Goal: Transaction & Acquisition: Book appointment/travel/reservation

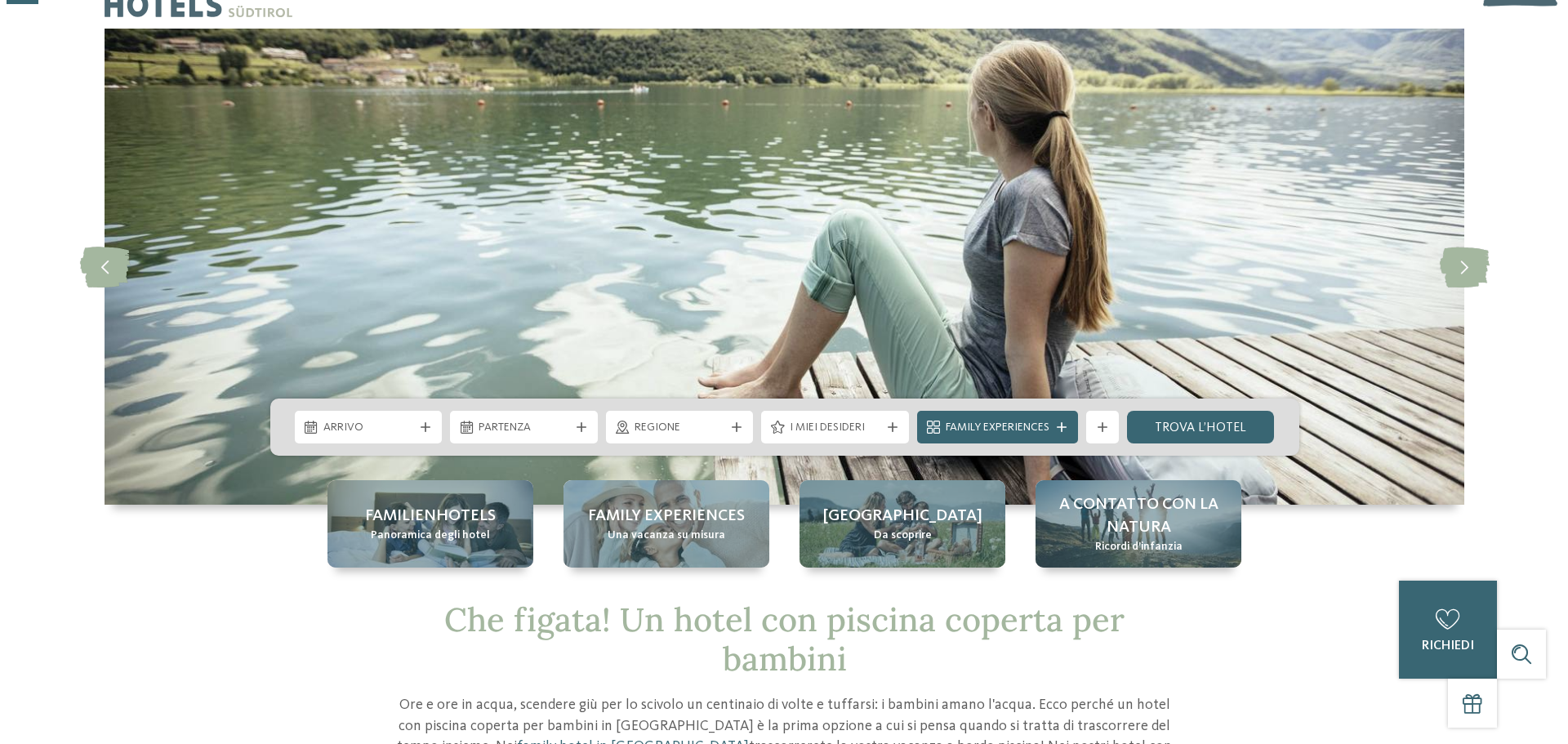
scroll to position [82, 0]
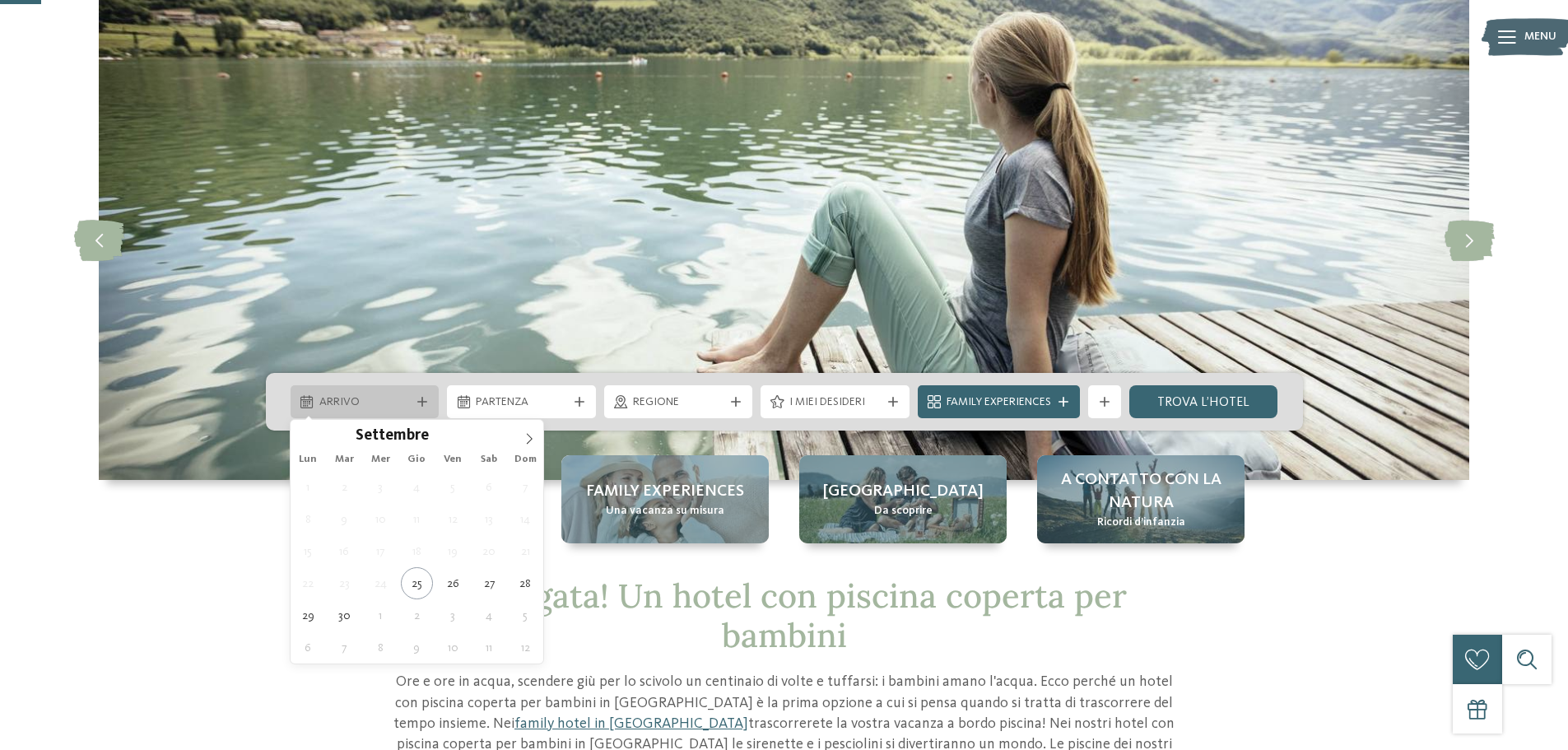
click at [425, 402] on icon at bounding box center [422, 402] width 10 height 10
click at [529, 433] on icon at bounding box center [529, 438] width 11 height 11
type div "10.10.2025"
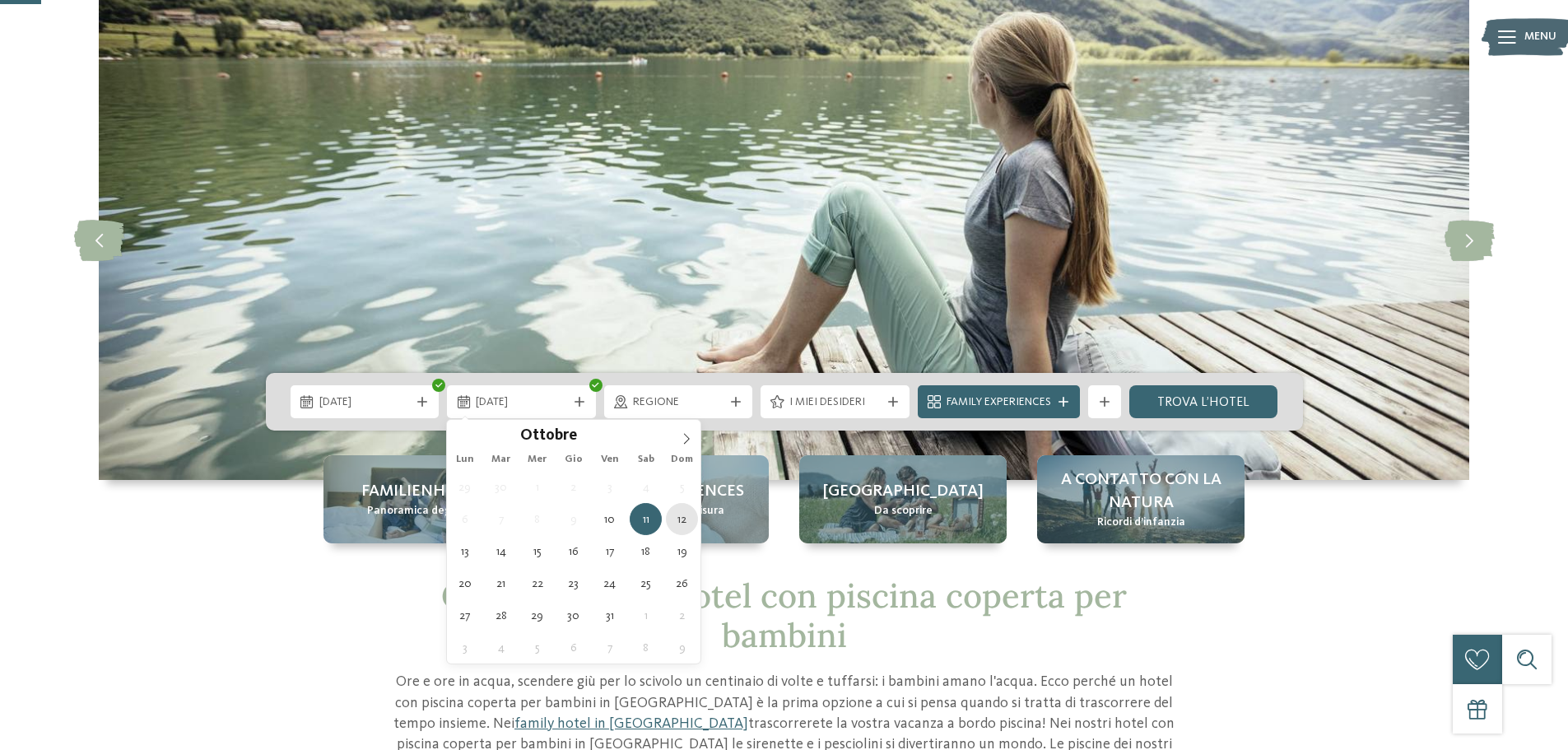
type div "12.10.2025"
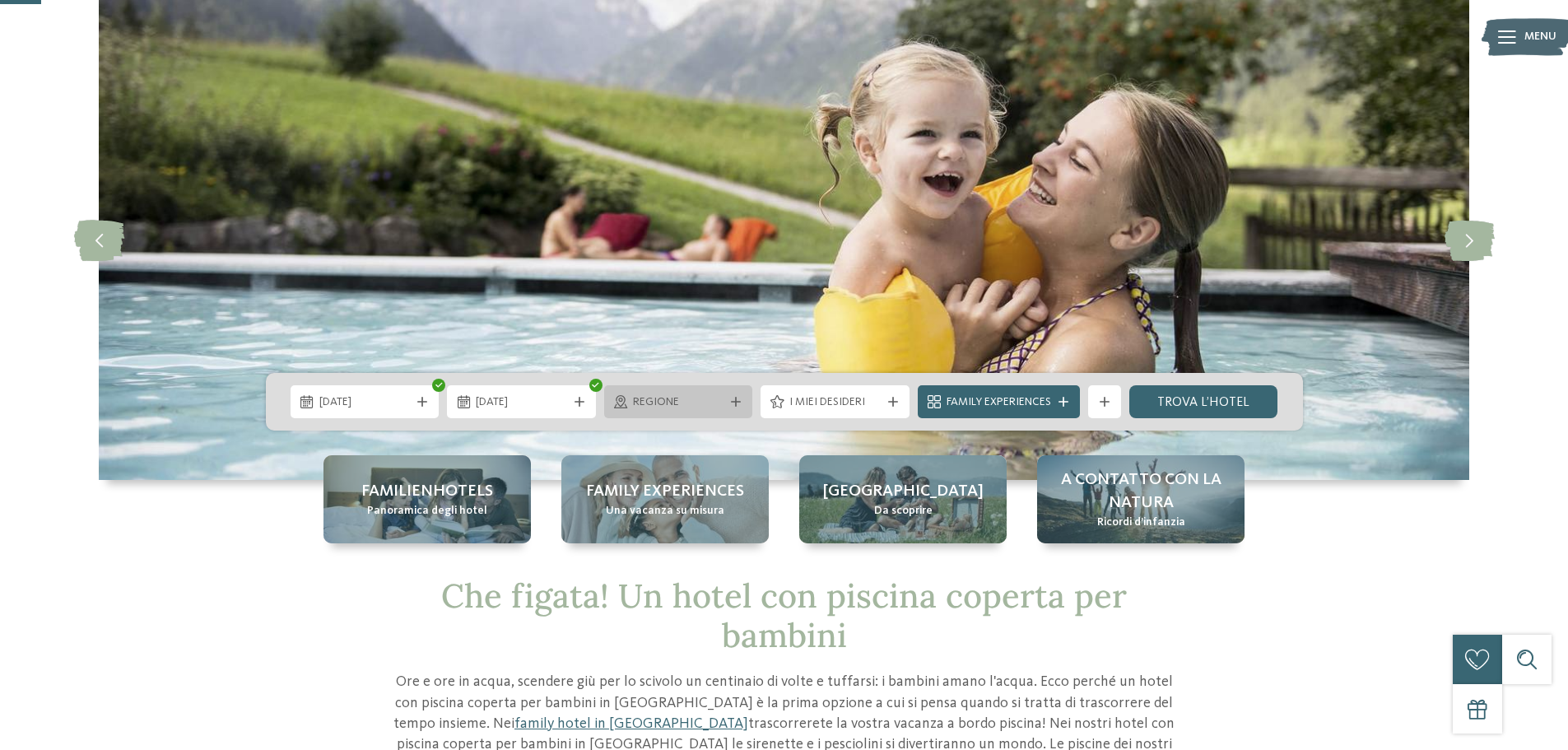
click at [743, 401] on div at bounding box center [736, 402] width 17 height 10
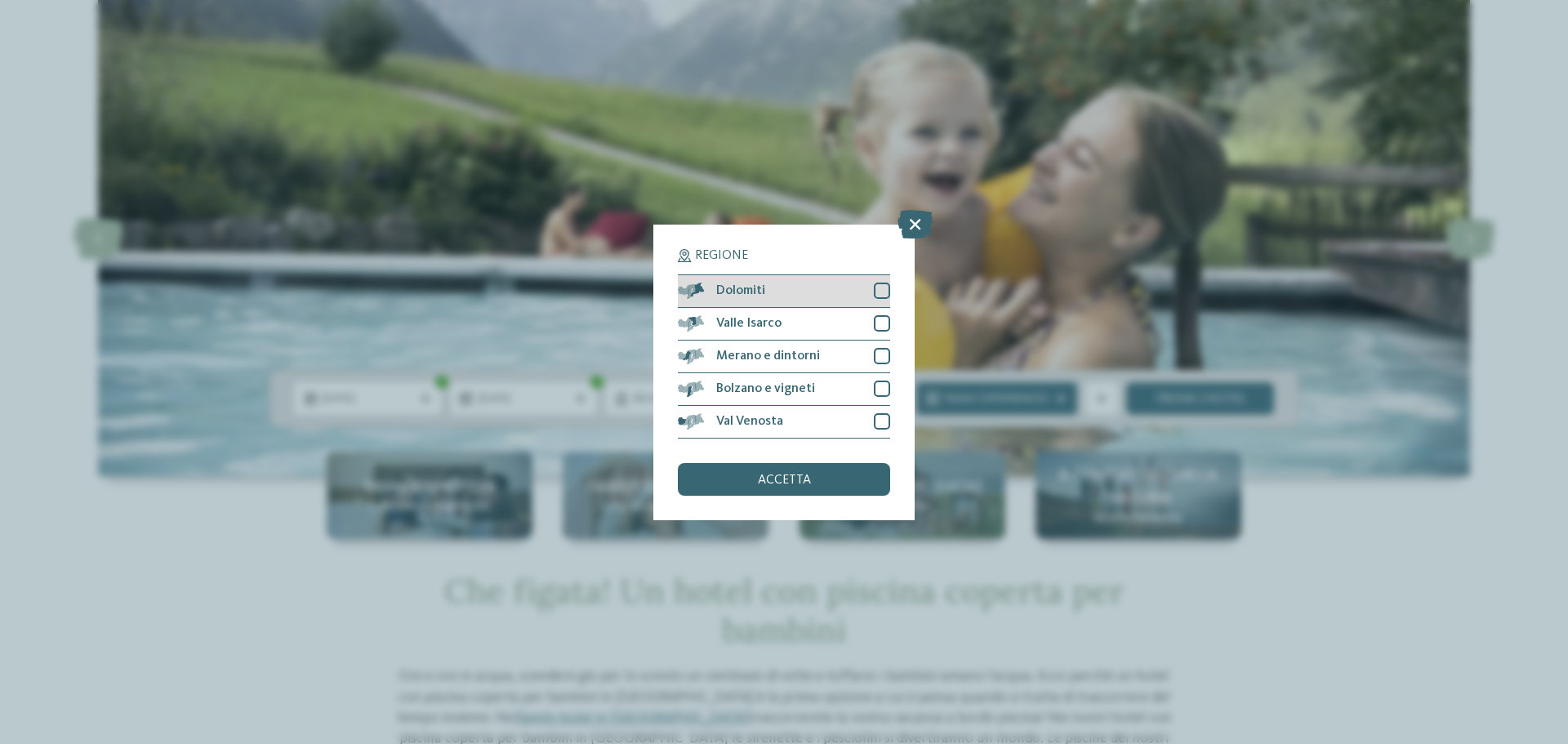
click at [884, 285] on div at bounding box center [882, 291] width 17 height 17
click at [882, 315] on div at bounding box center [882, 323] width 17 height 17
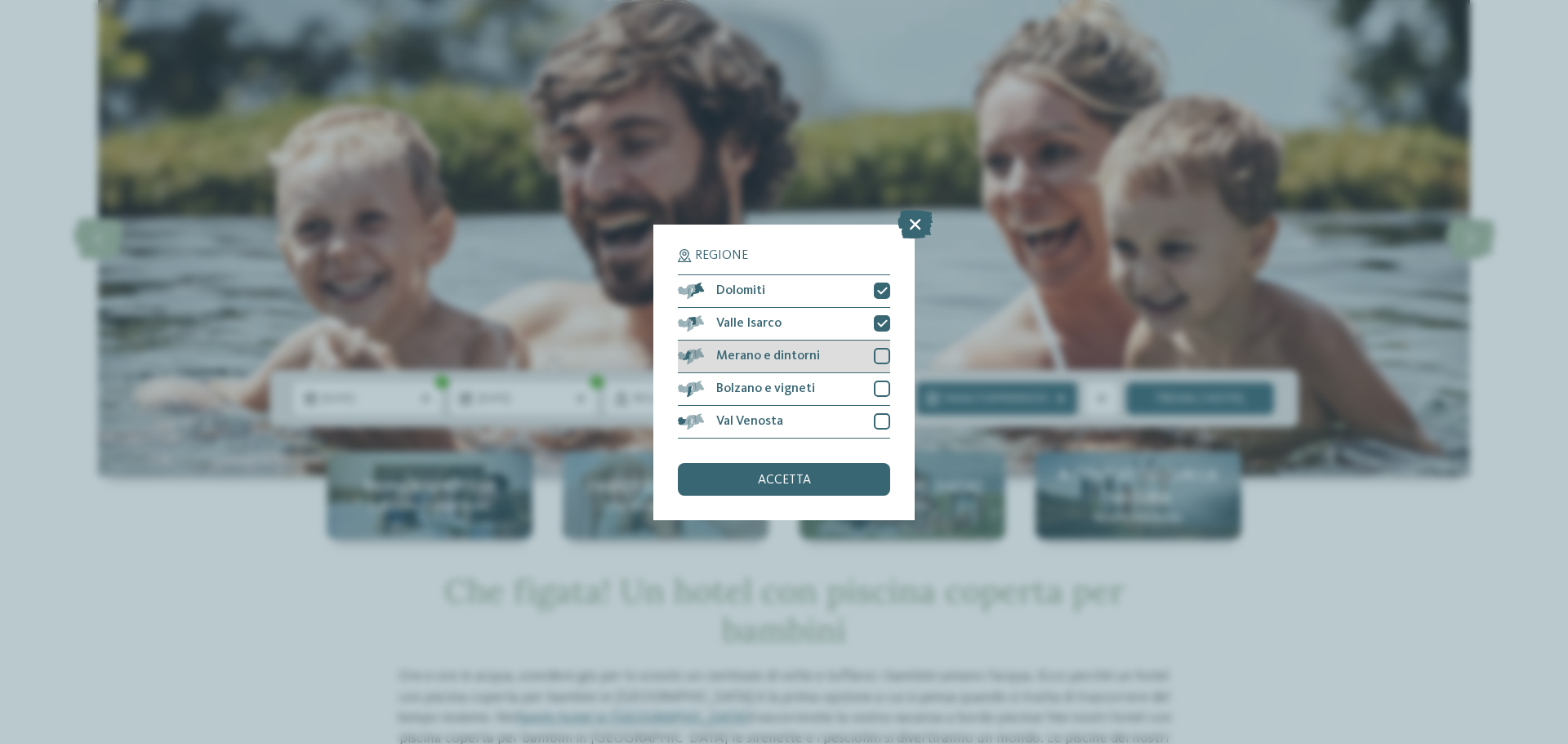
click at [876, 353] on div at bounding box center [882, 357] width 17 height 17
click at [876, 385] on div at bounding box center [882, 389] width 17 height 17
click at [877, 422] on div at bounding box center [882, 422] width 17 height 17
click at [773, 489] on div "accetta" at bounding box center [784, 479] width 213 height 33
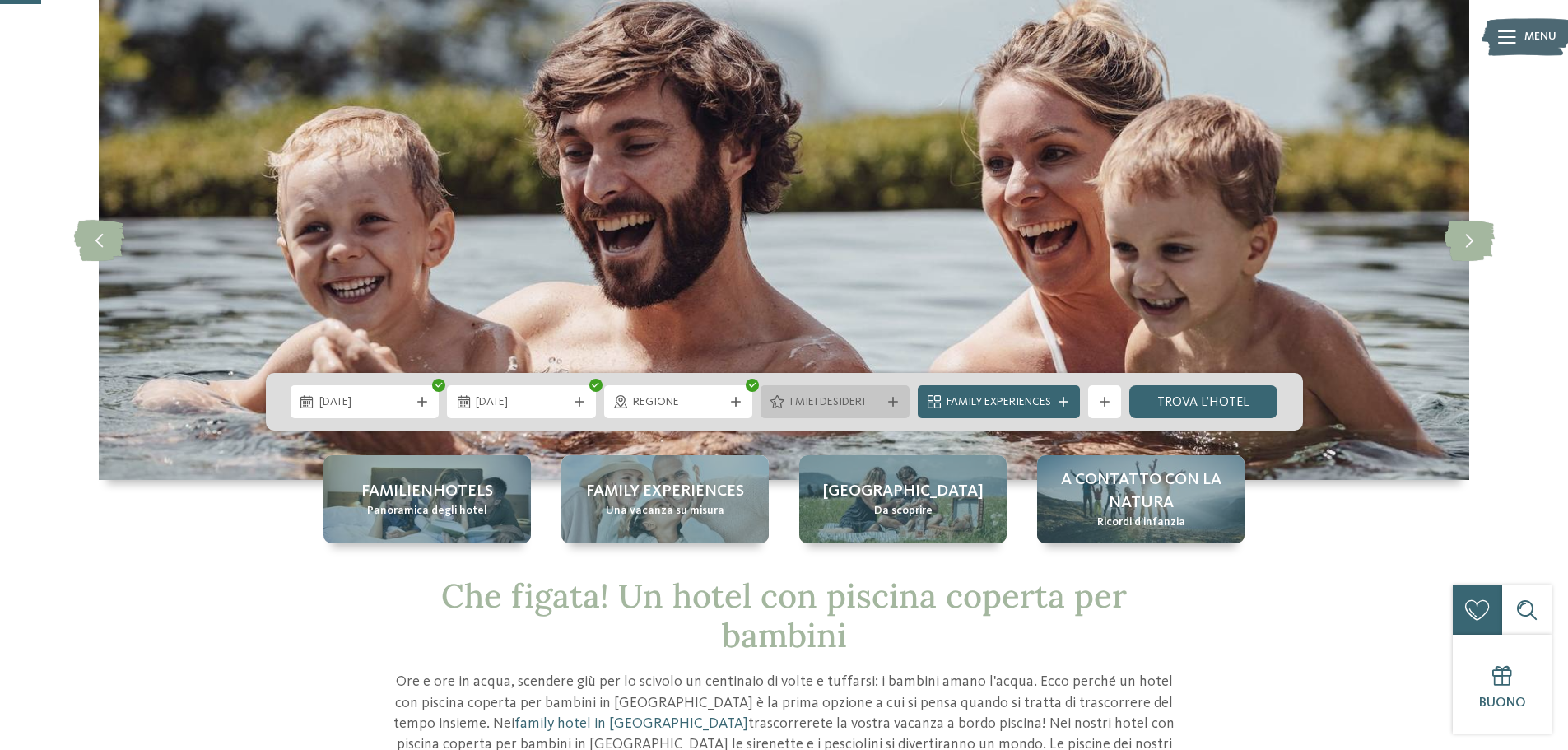
click at [889, 398] on icon at bounding box center [893, 402] width 10 height 10
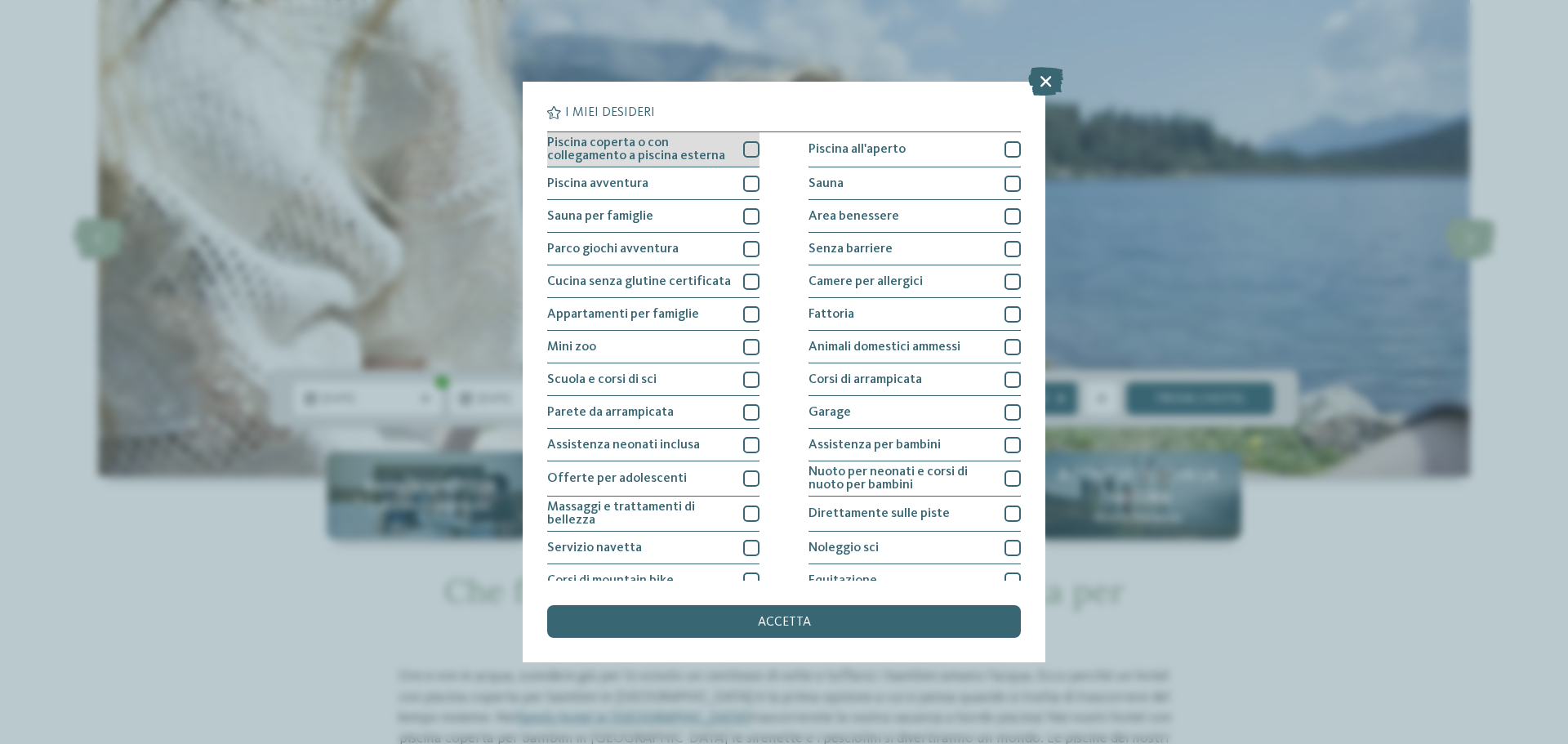
click at [754, 149] on div at bounding box center [751, 150] width 17 height 17
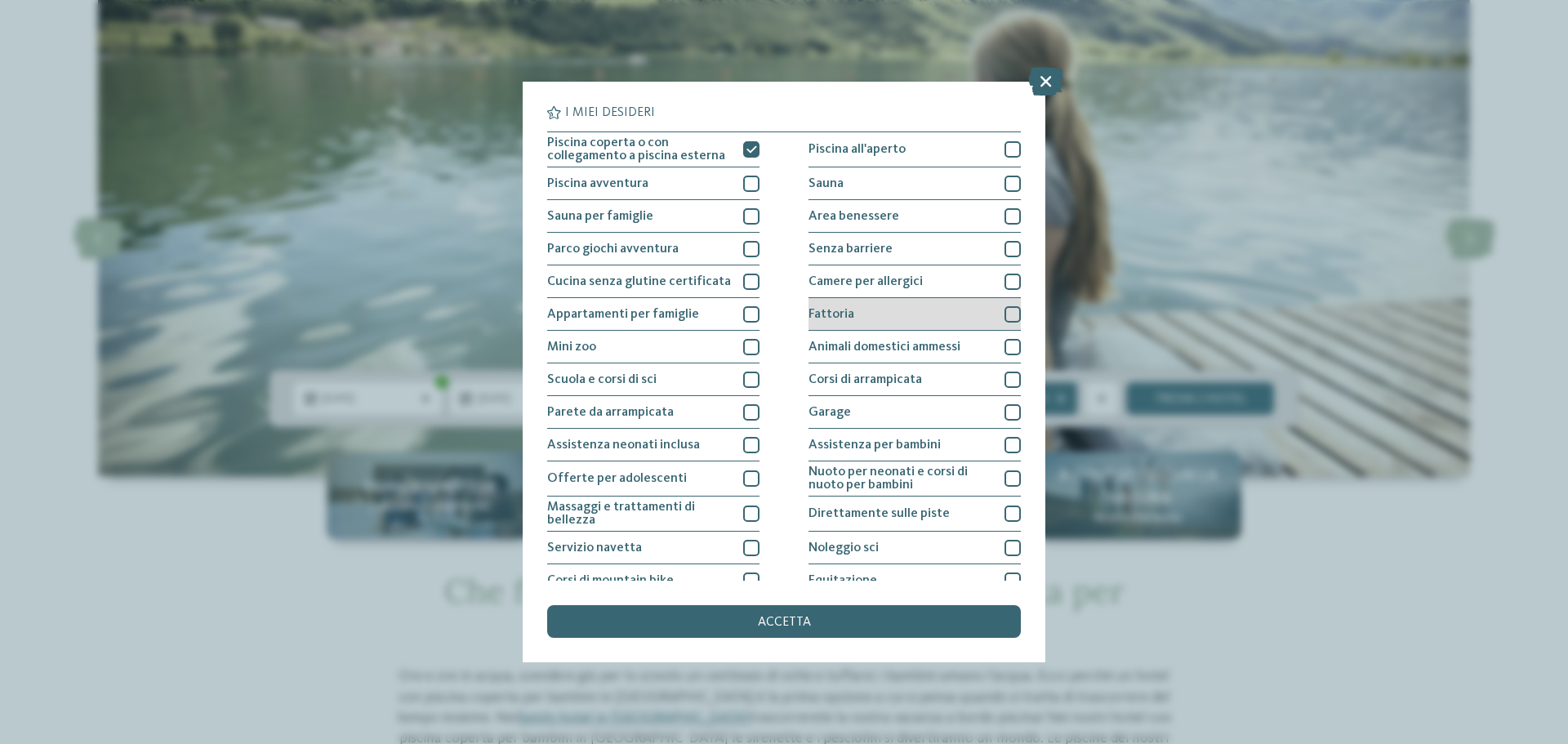
click at [1008, 315] on div at bounding box center [1013, 315] width 17 height 17
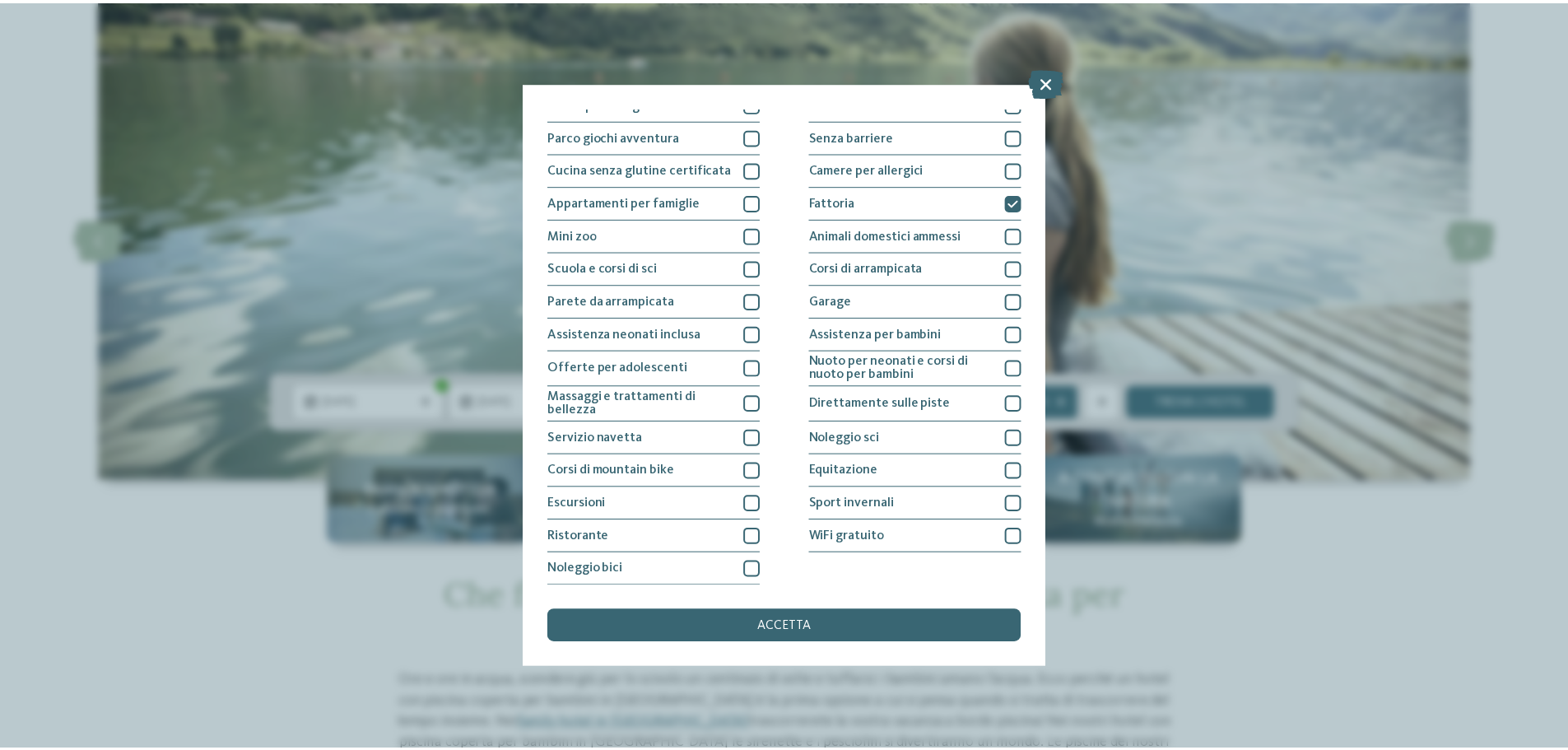
scroll to position [115, 0]
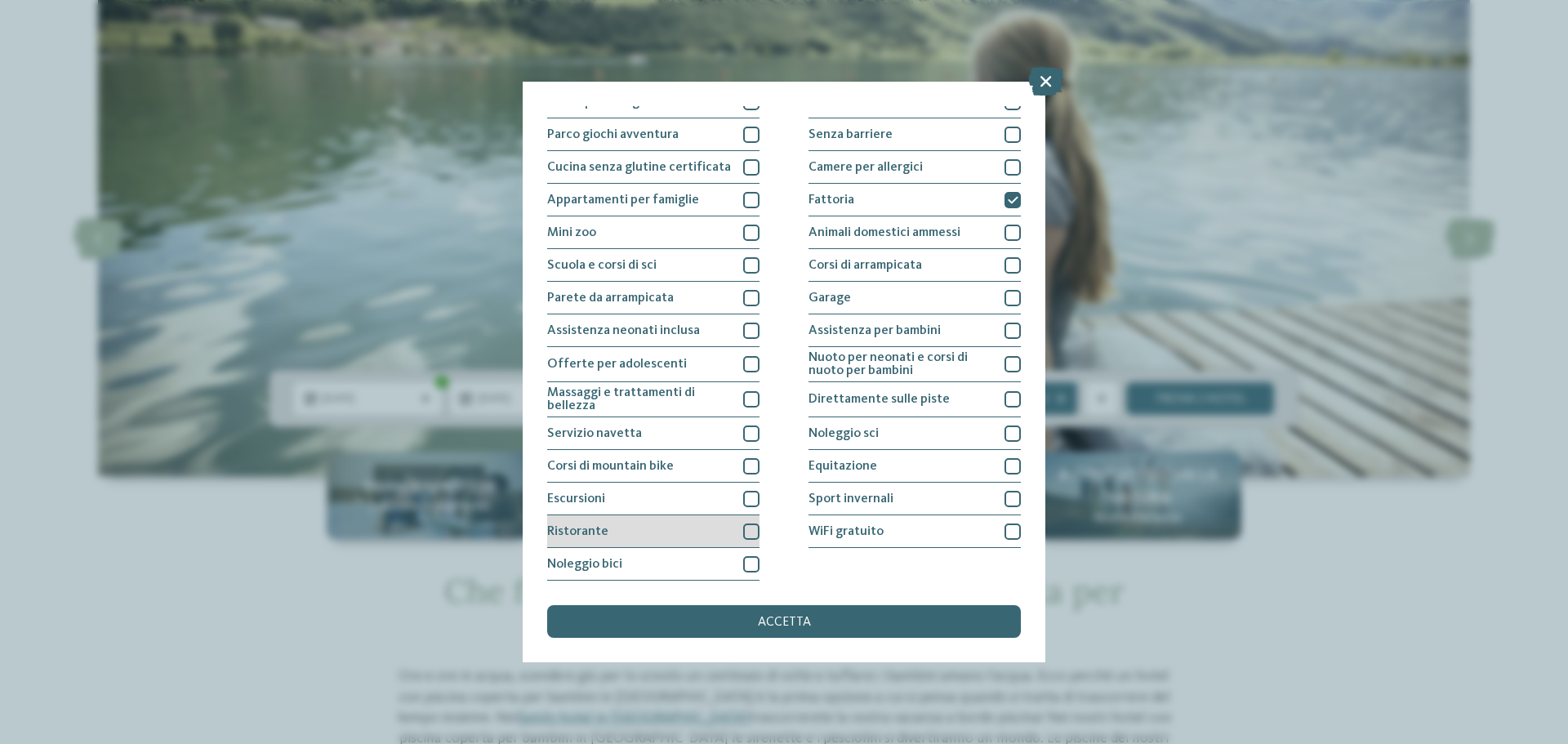
click at [746, 528] on div at bounding box center [751, 532] width 17 height 17
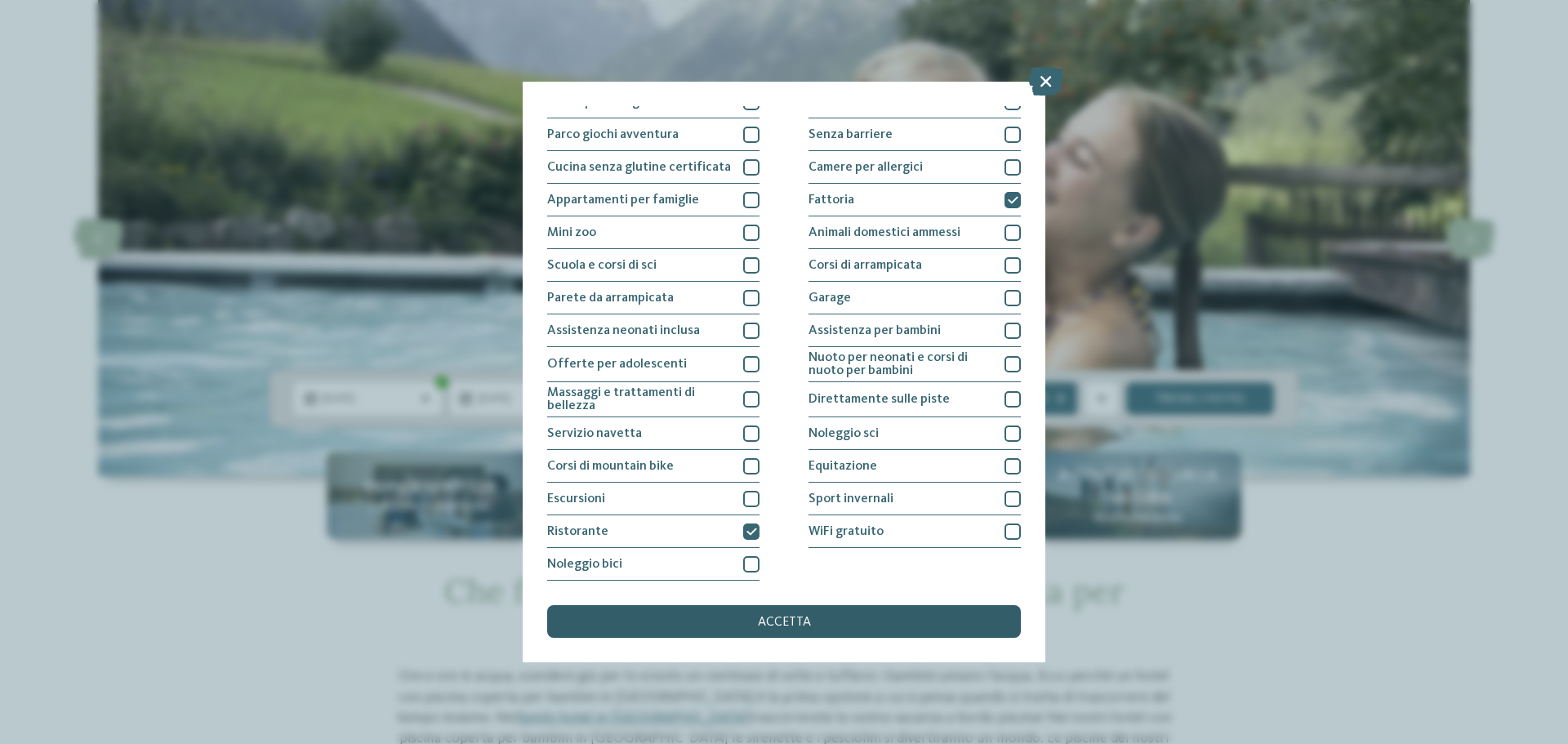
click at [761, 621] on span "accetta" at bounding box center [784, 622] width 53 height 13
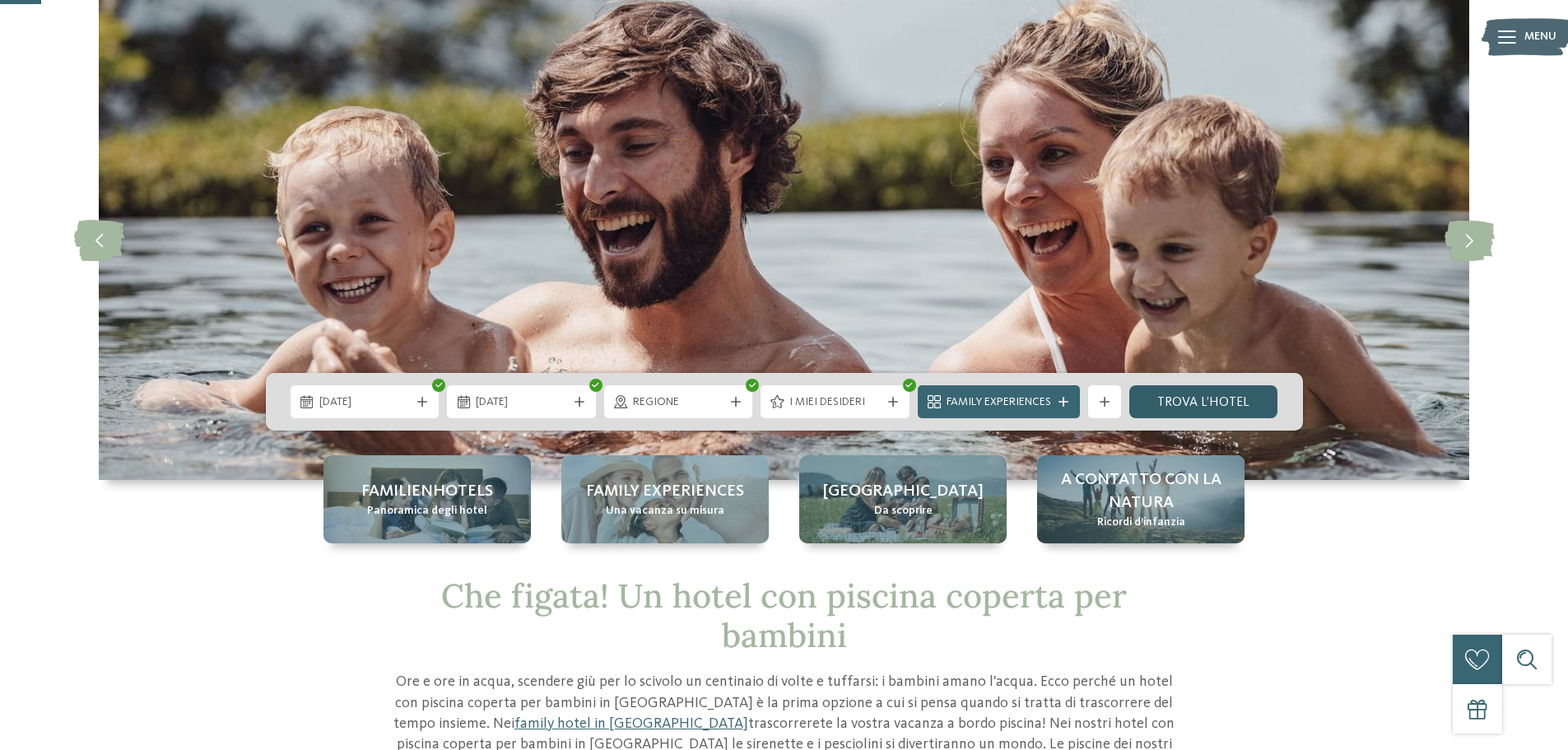
click at [1176, 397] on link "trova l’hotel" at bounding box center [1203, 401] width 149 height 33
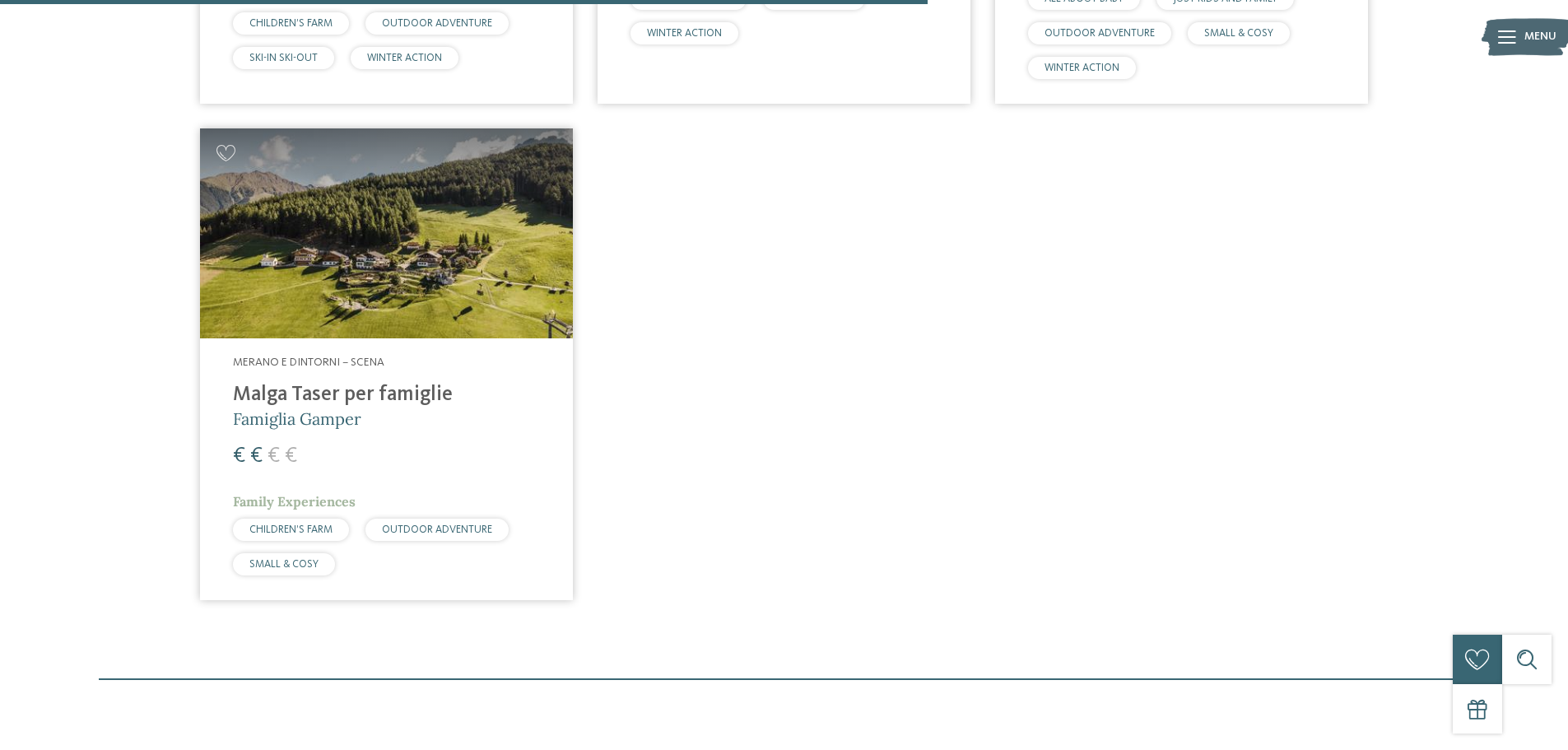
scroll to position [1157, 0]
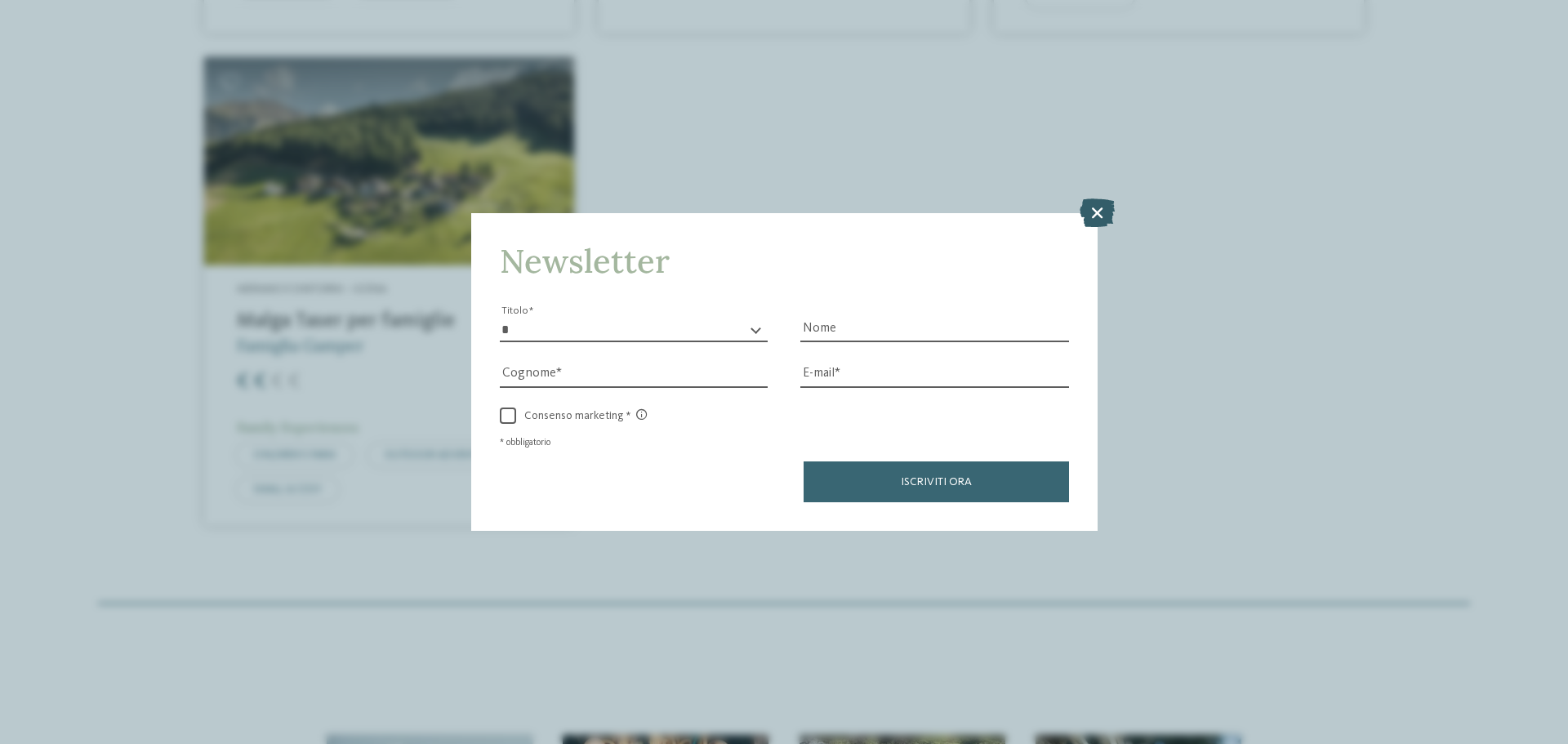
click at [1096, 213] on icon at bounding box center [1097, 213] width 35 height 29
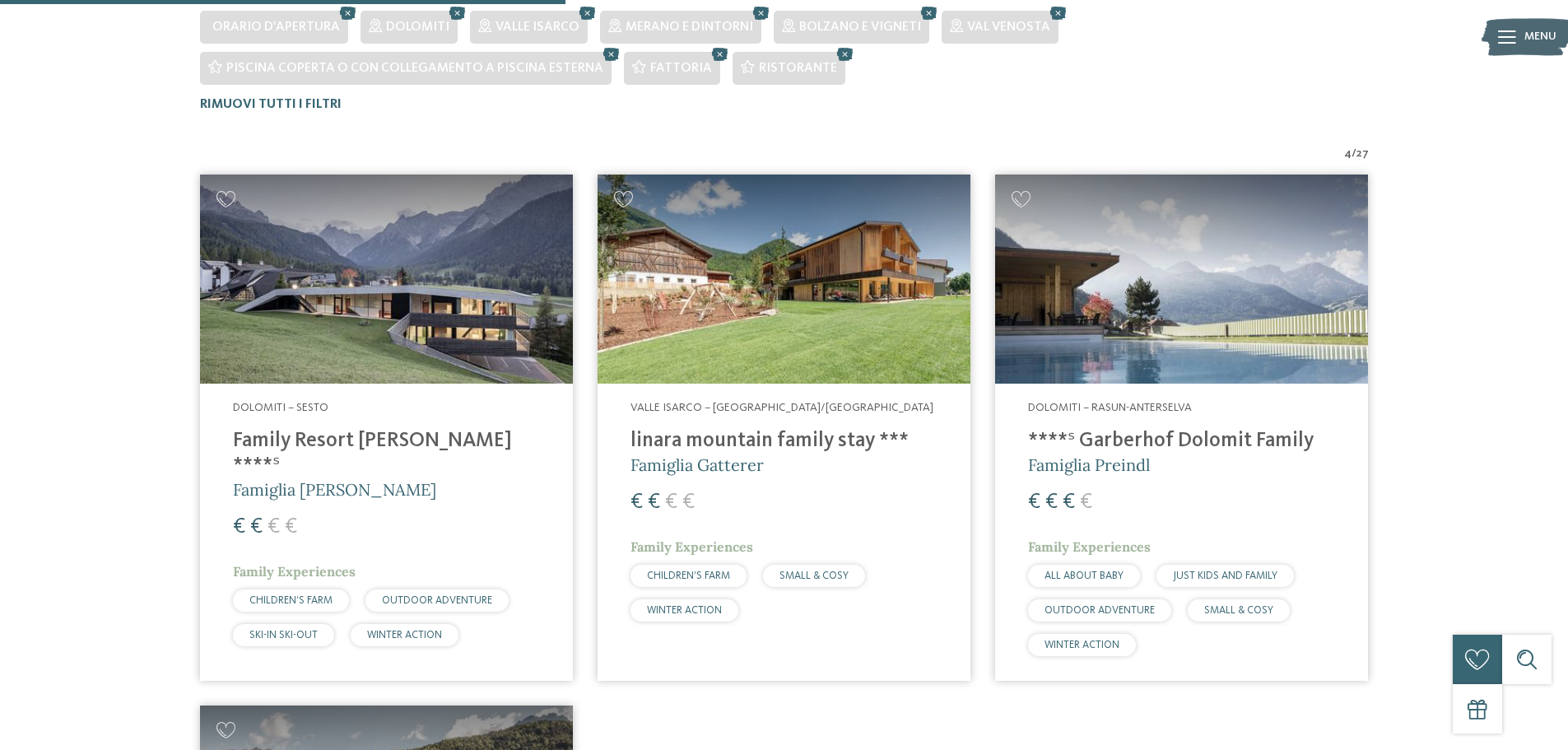
scroll to position [506, 0]
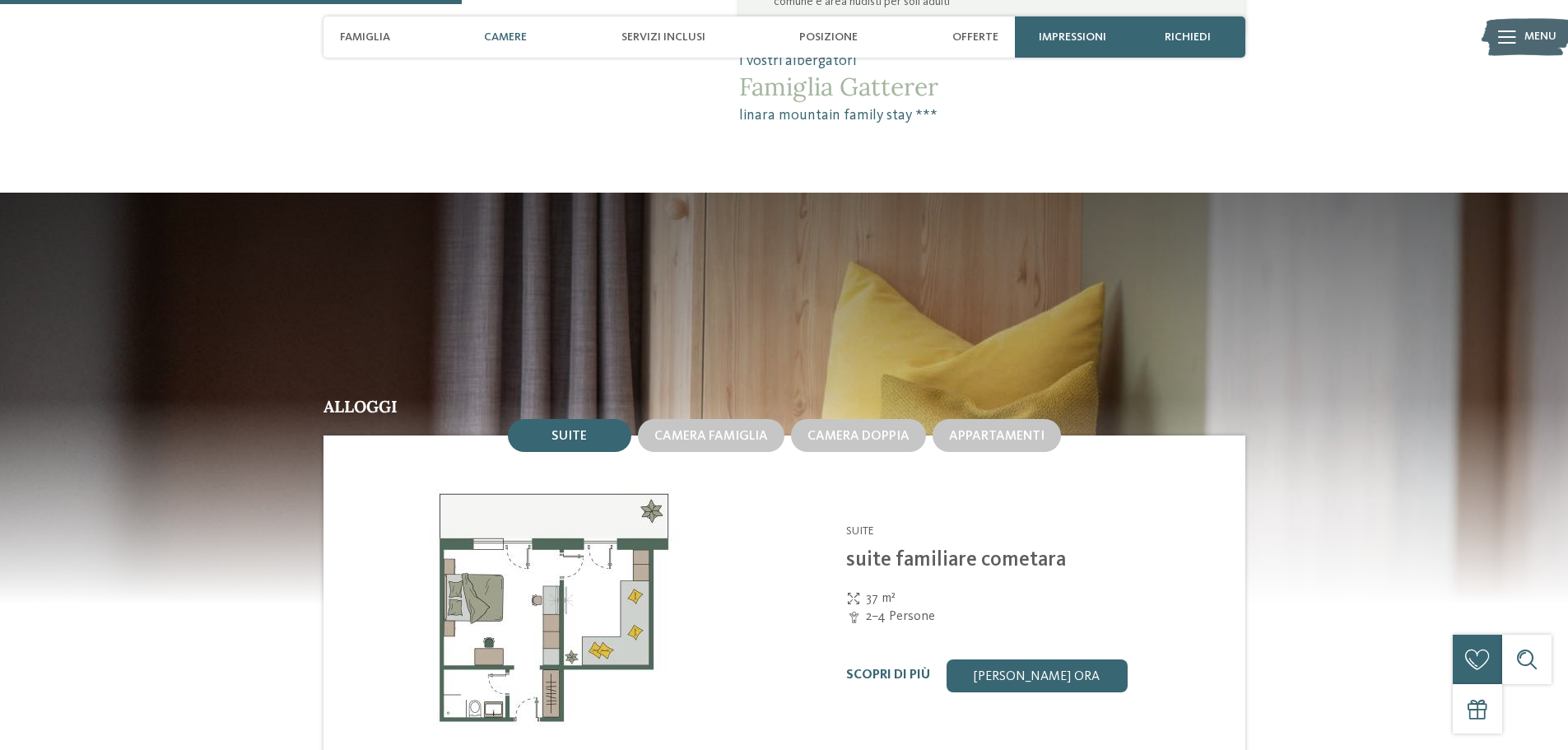
scroll to position [1565, 0]
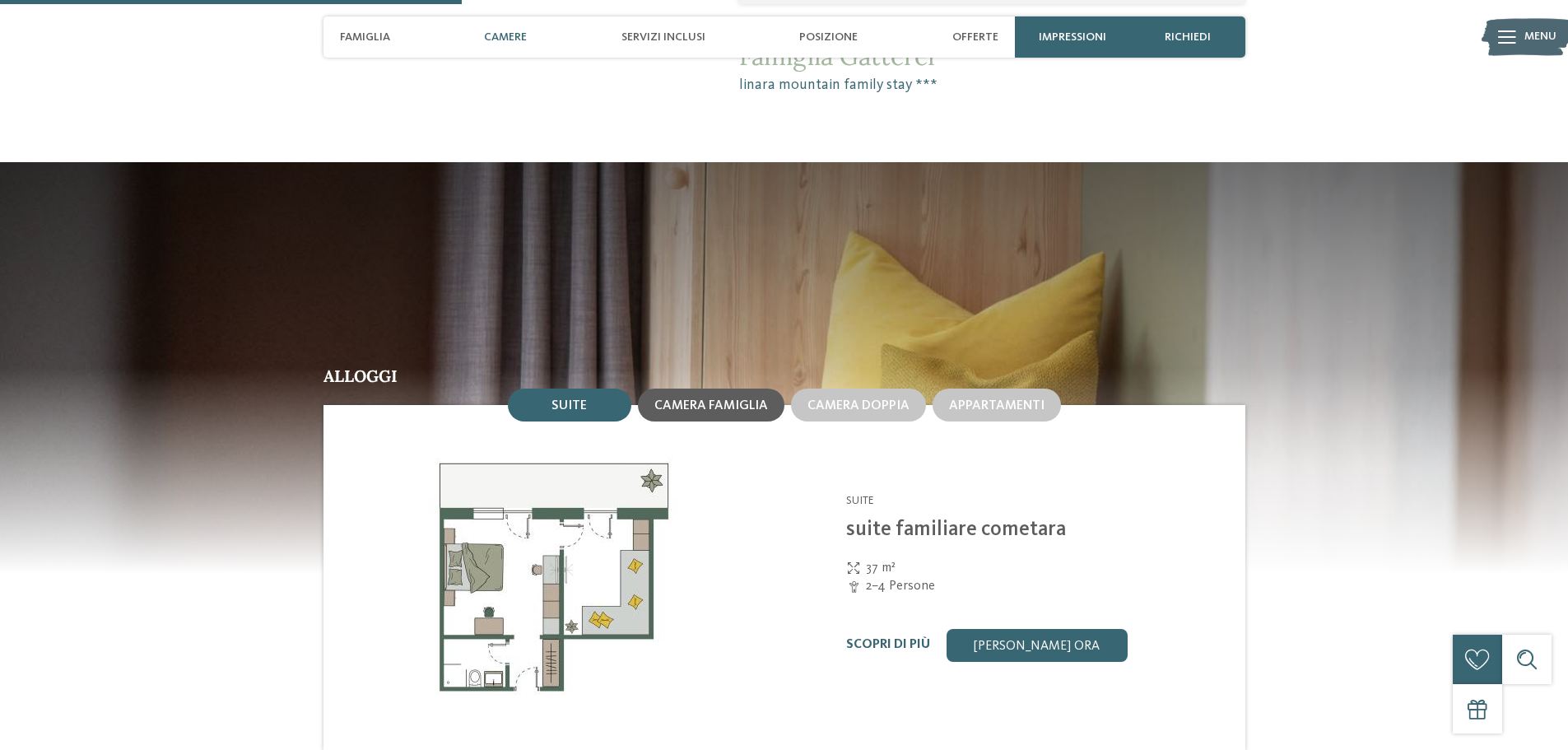
click at [737, 389] on div "Camera famiglia" at bounding box center [711, 404] width 147 height 33
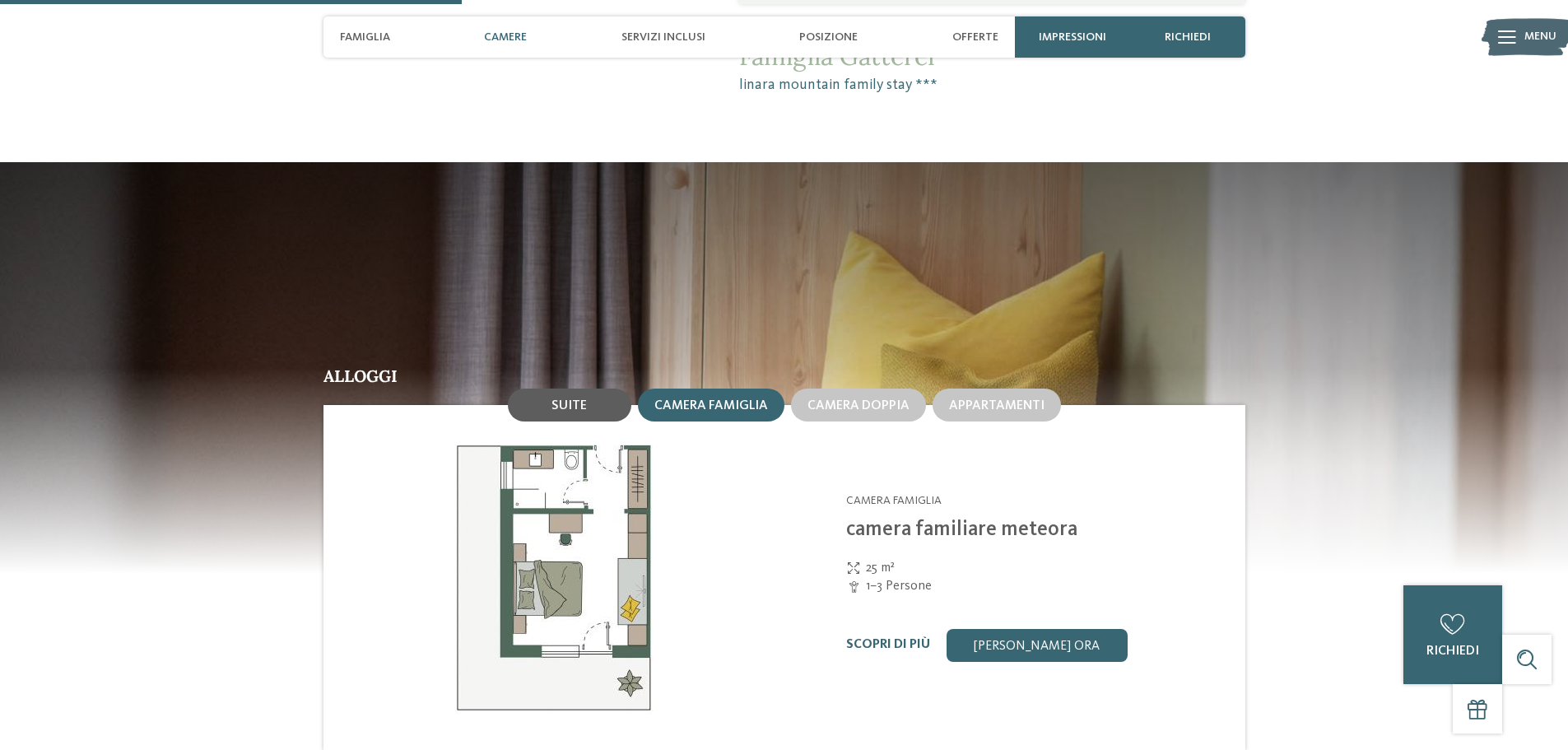
click at [555, 399] on span "Suite" at bounding box center [569, 405] width 36 height 13
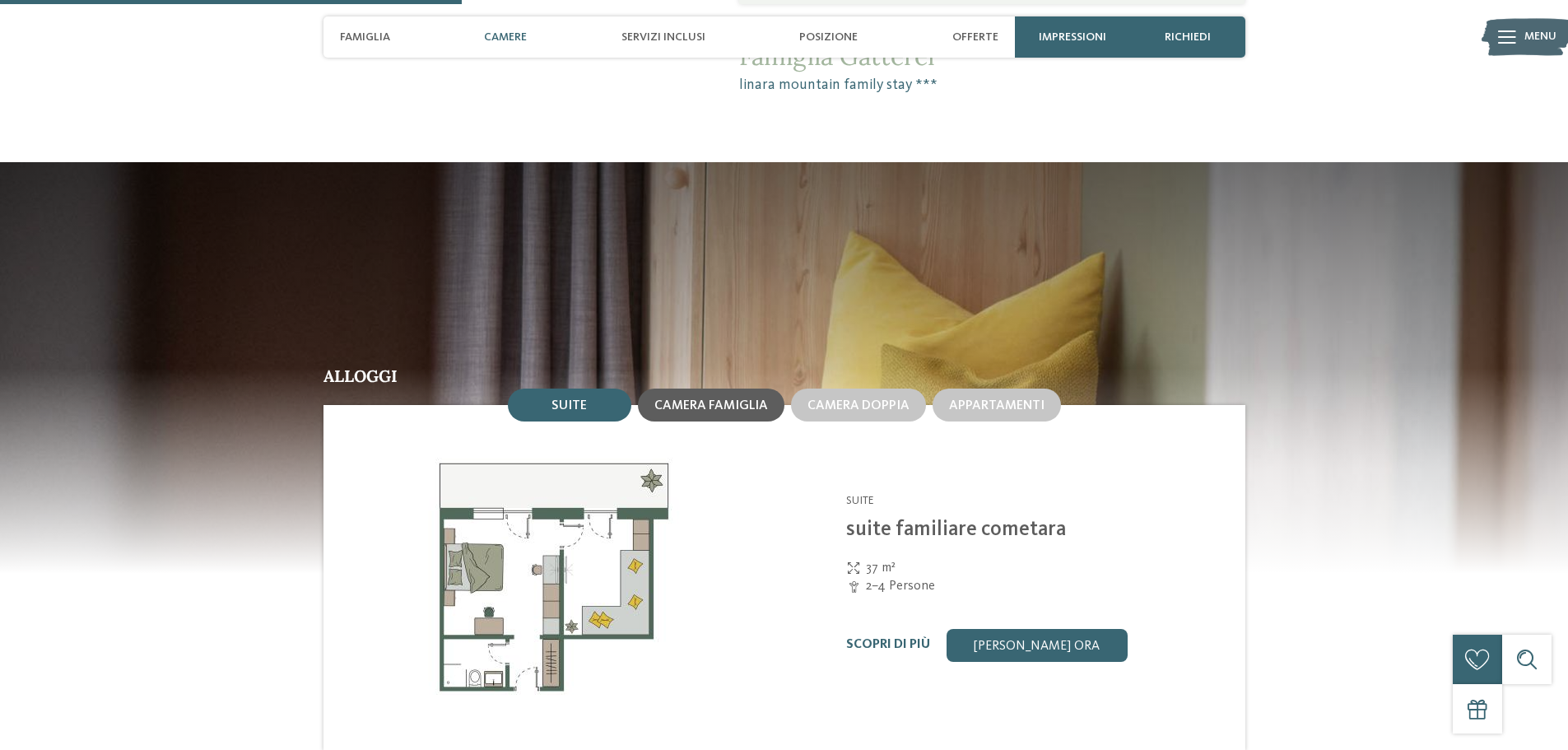
click at [721, 399] on span "Camera famiglia" at bounding box center [711, 405] width 113 height 13
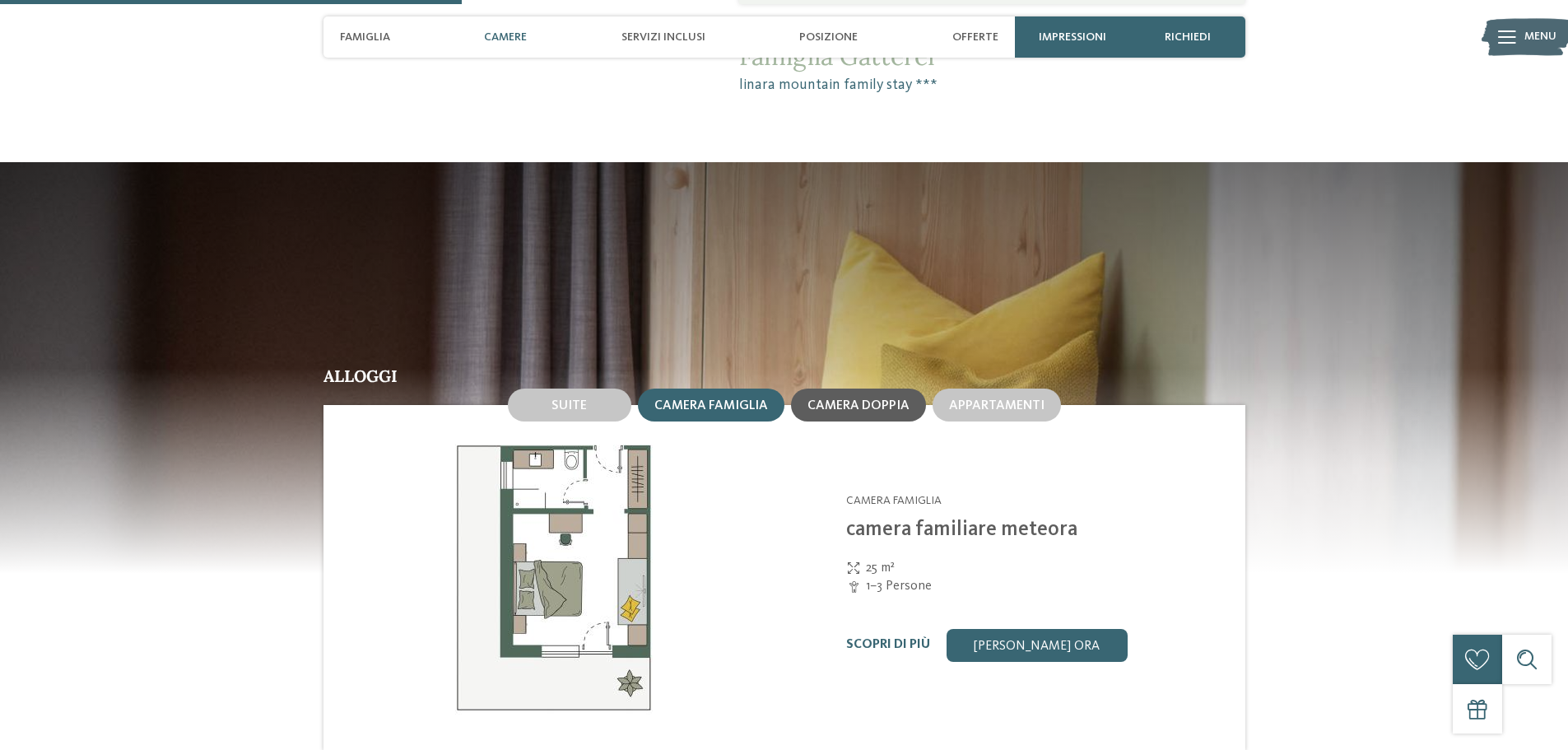
click at [868, 399] on span "Camera doppia" at bounding box center [858, 405] width 102 height 13
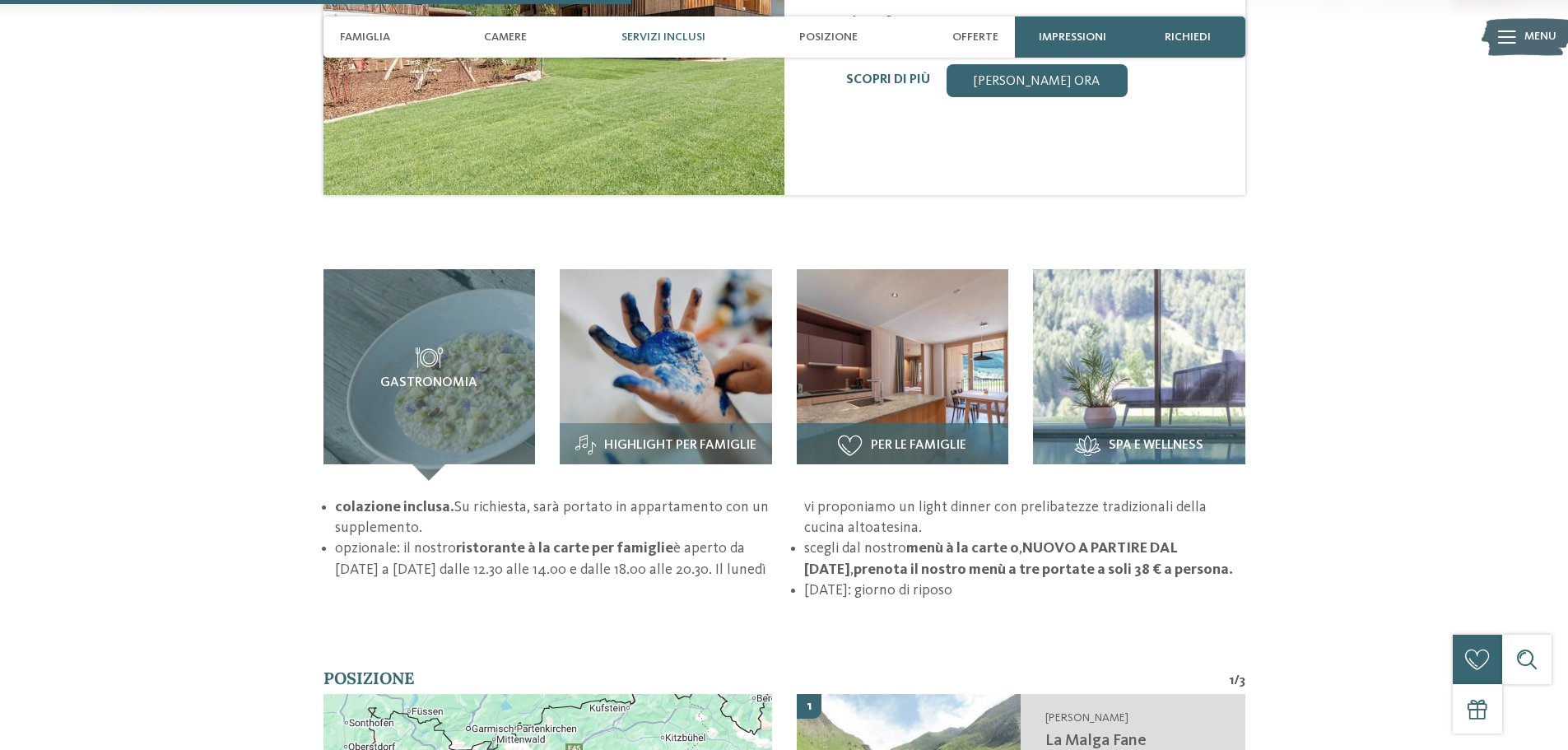
scroll to position [2140, 0]
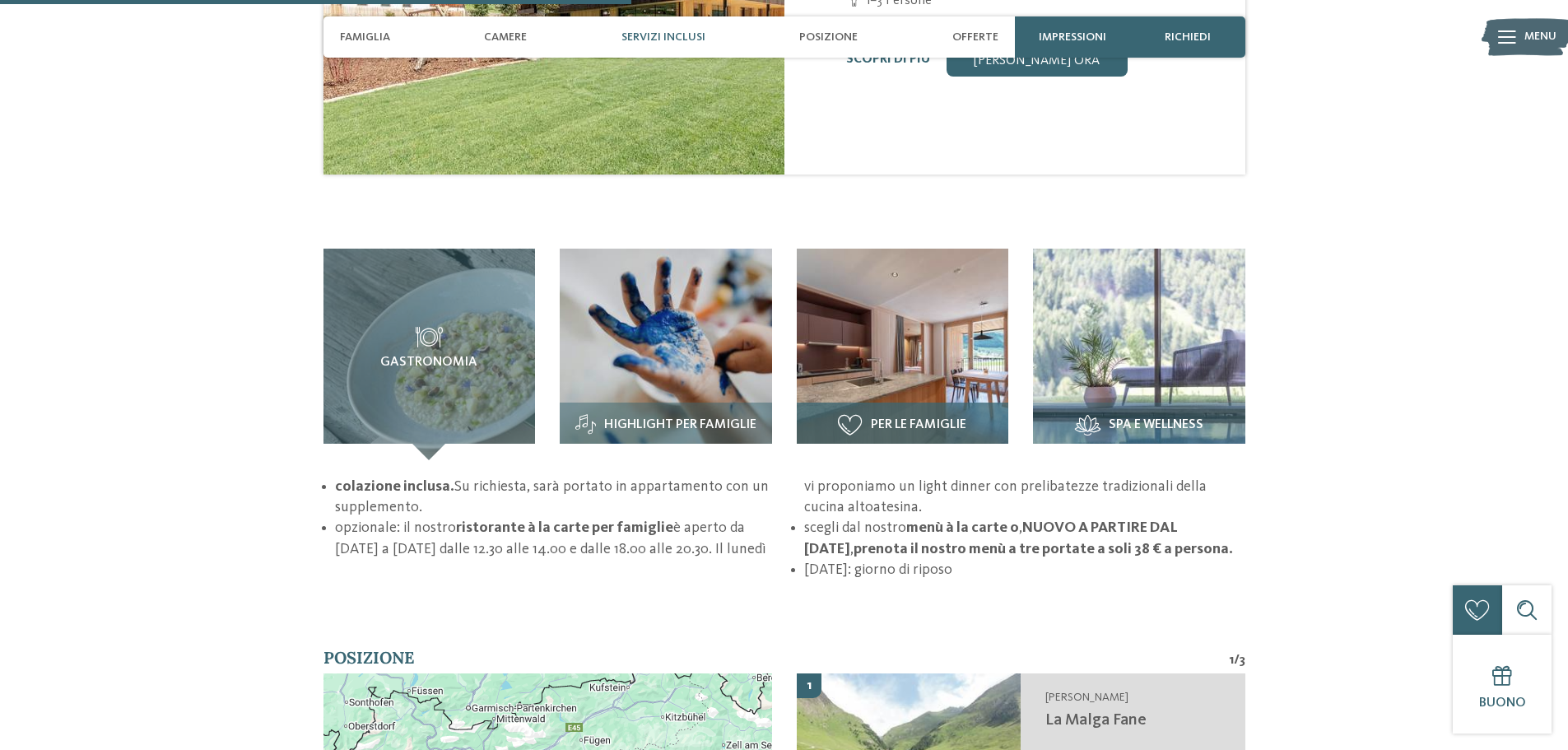
click at [895, 331] on img at bounding box center [902, 355] width 212 height 213
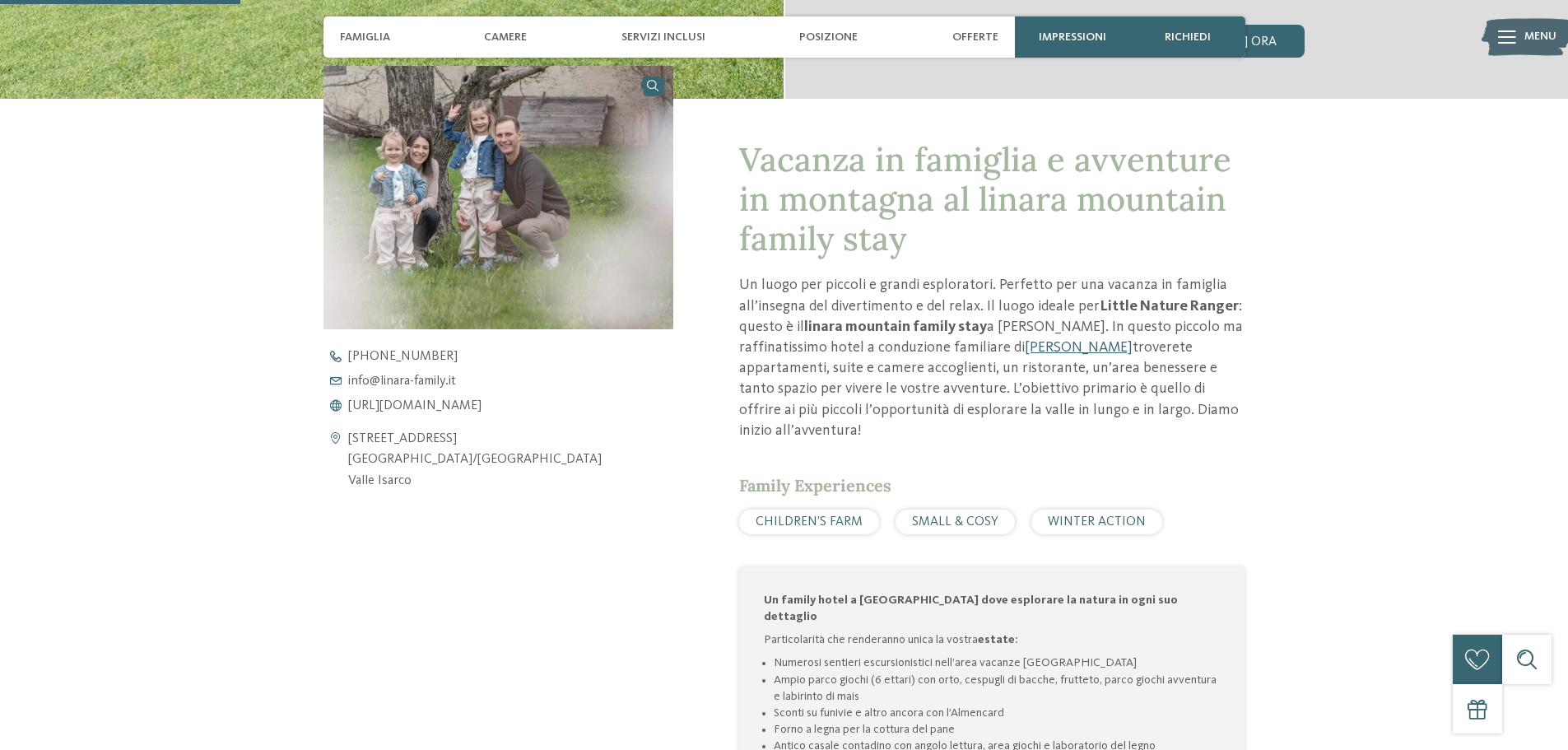
scroll to position [823, 0]
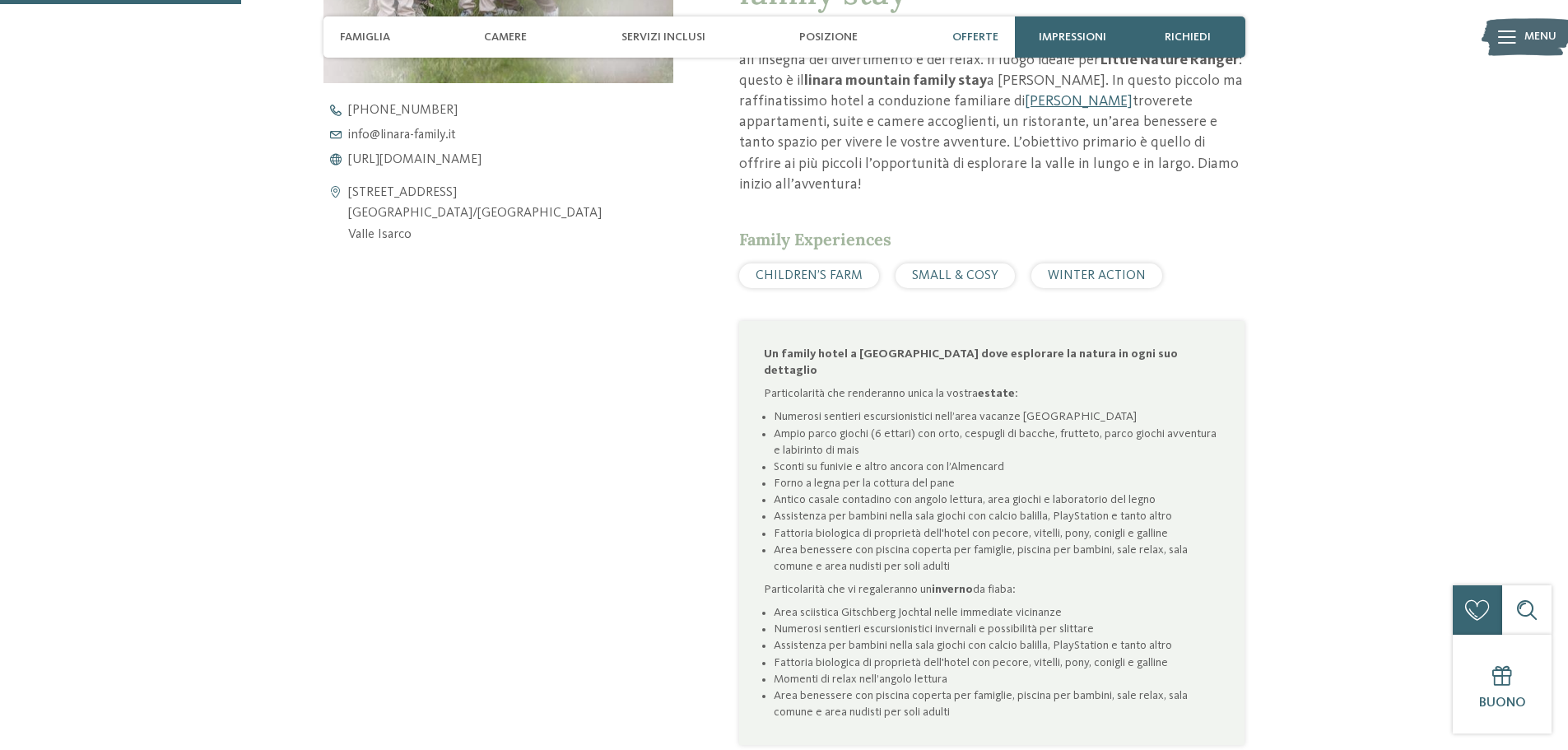
click at [974, 43] on span "Offerte" at bounding box center [975, 37] width 46 height 14
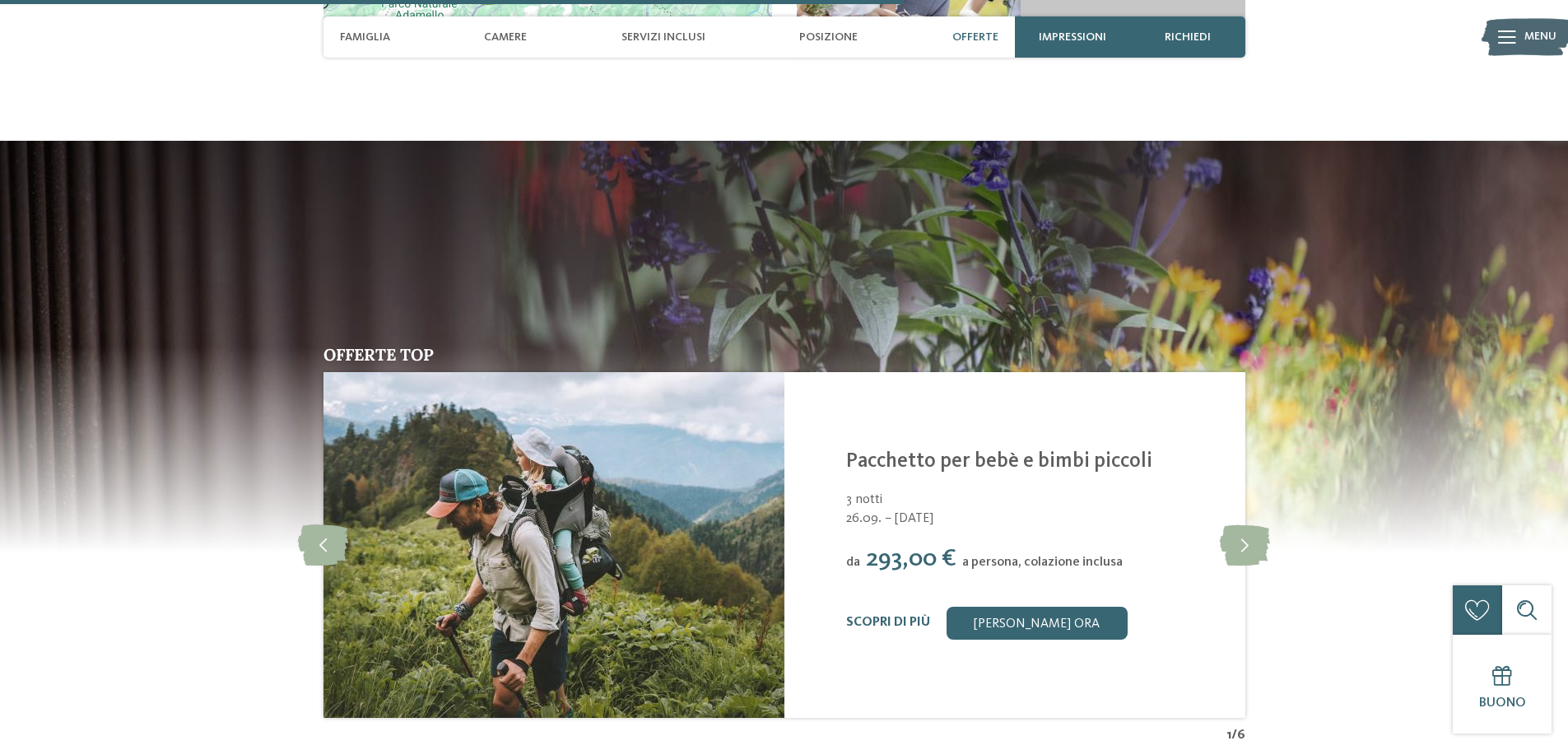
scroll to position [3193, 0]
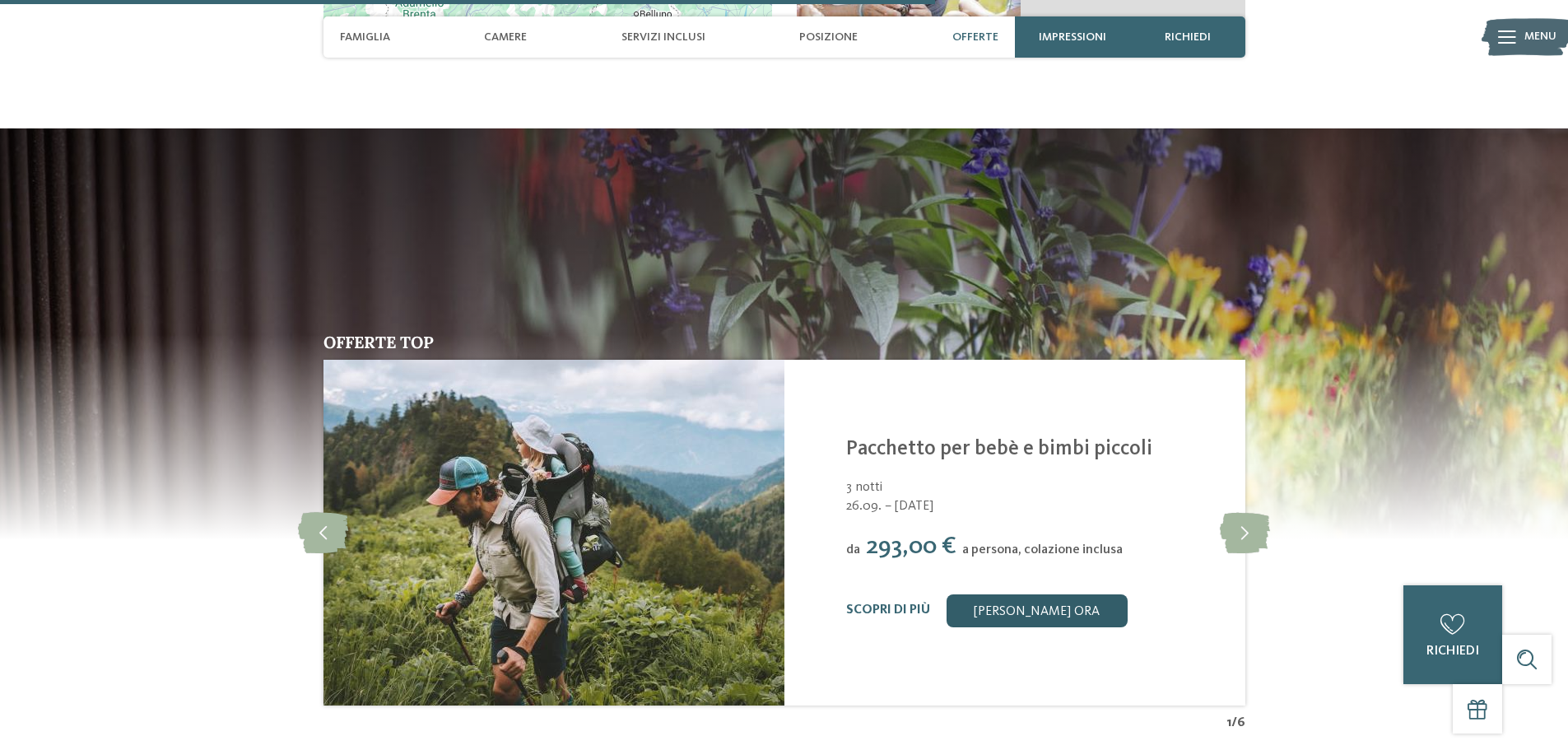
click at [1033, 595] on link "[PERSON_NAME] ora" at bounding box center [1036, 610] width 181 height 33
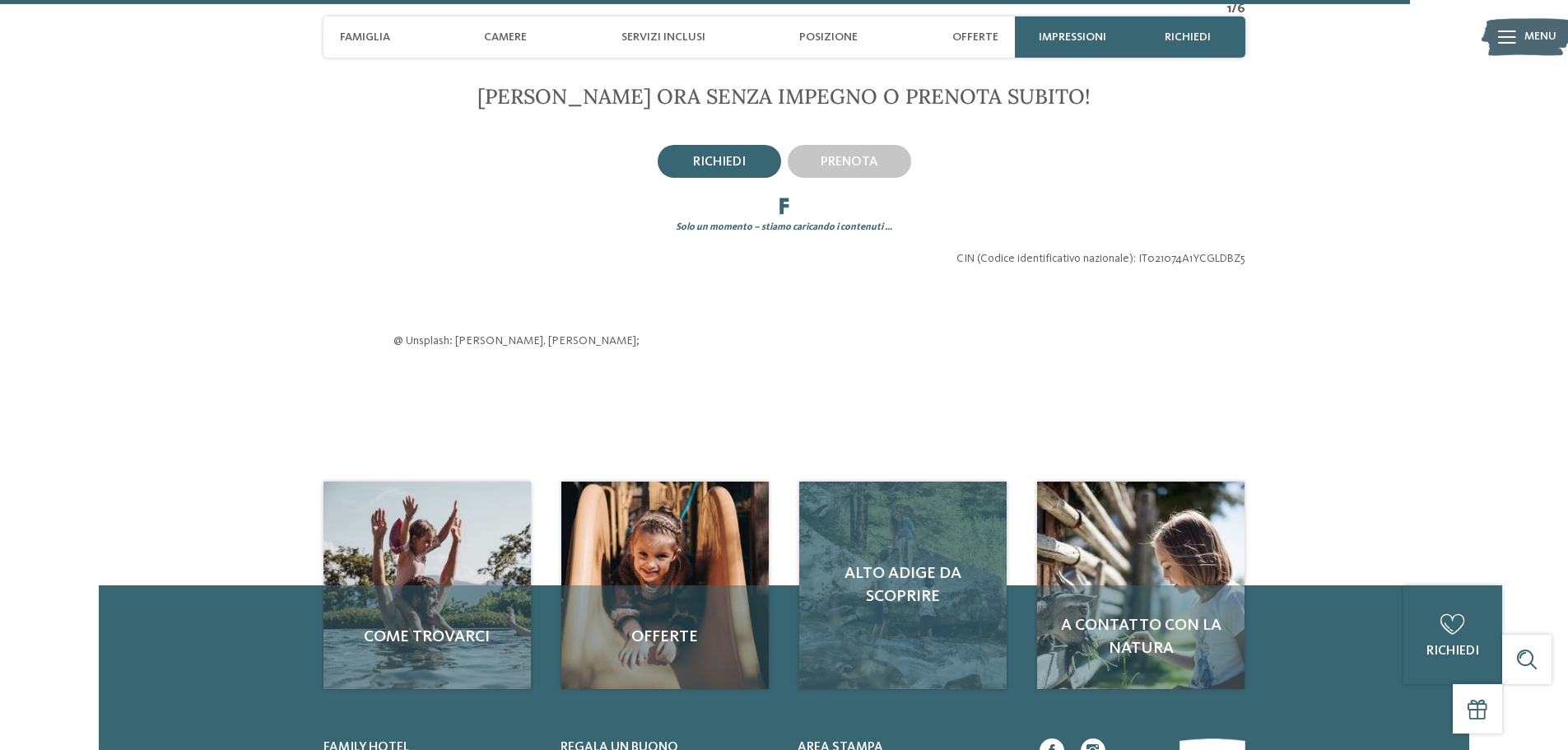
scroll to position [3920, 0]
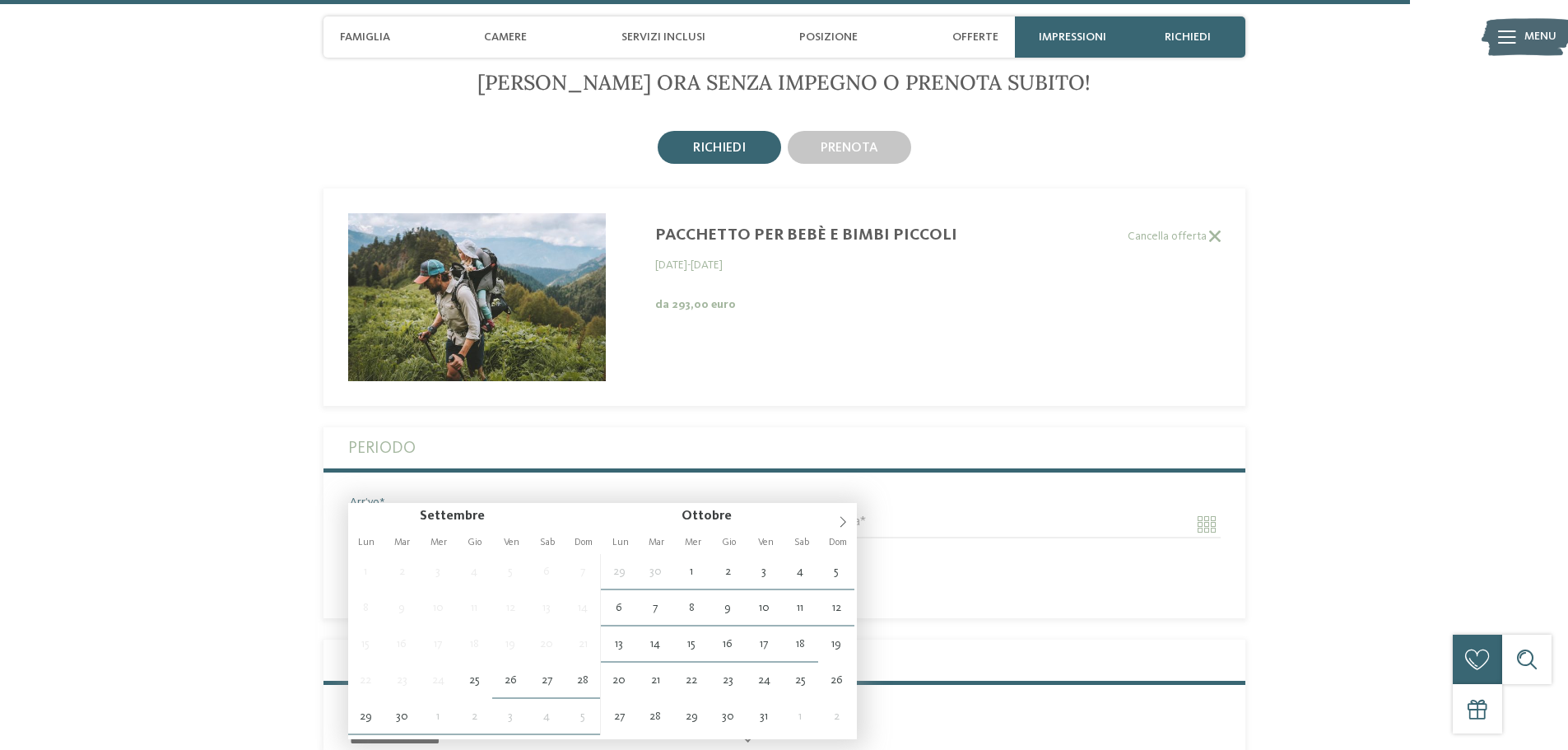
click at [403, 510] on input "Arrivo" at bounding box center [554, 524] width 412 height 28
type input "**********"
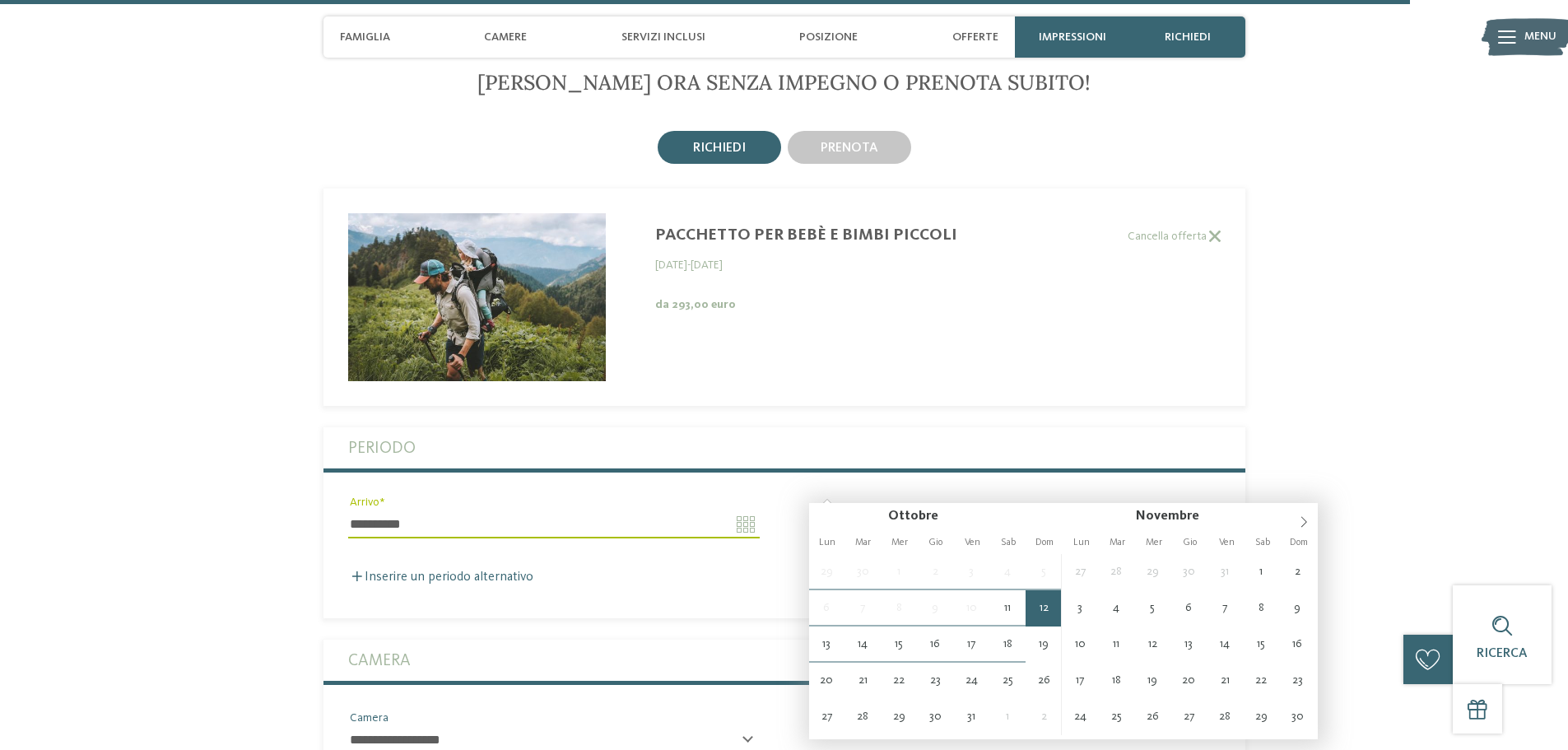
type input "**********"
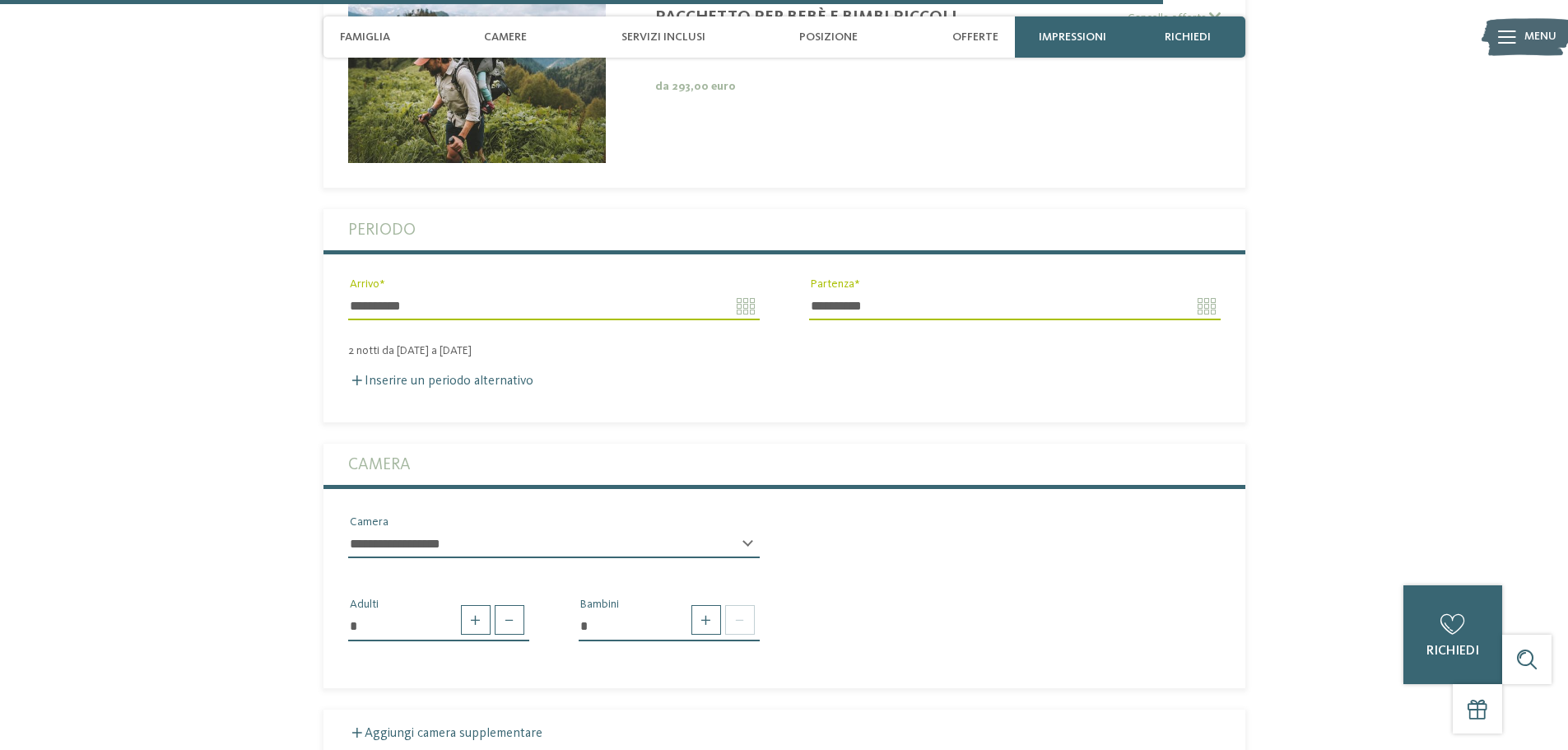
scroll to position [4168, 0]
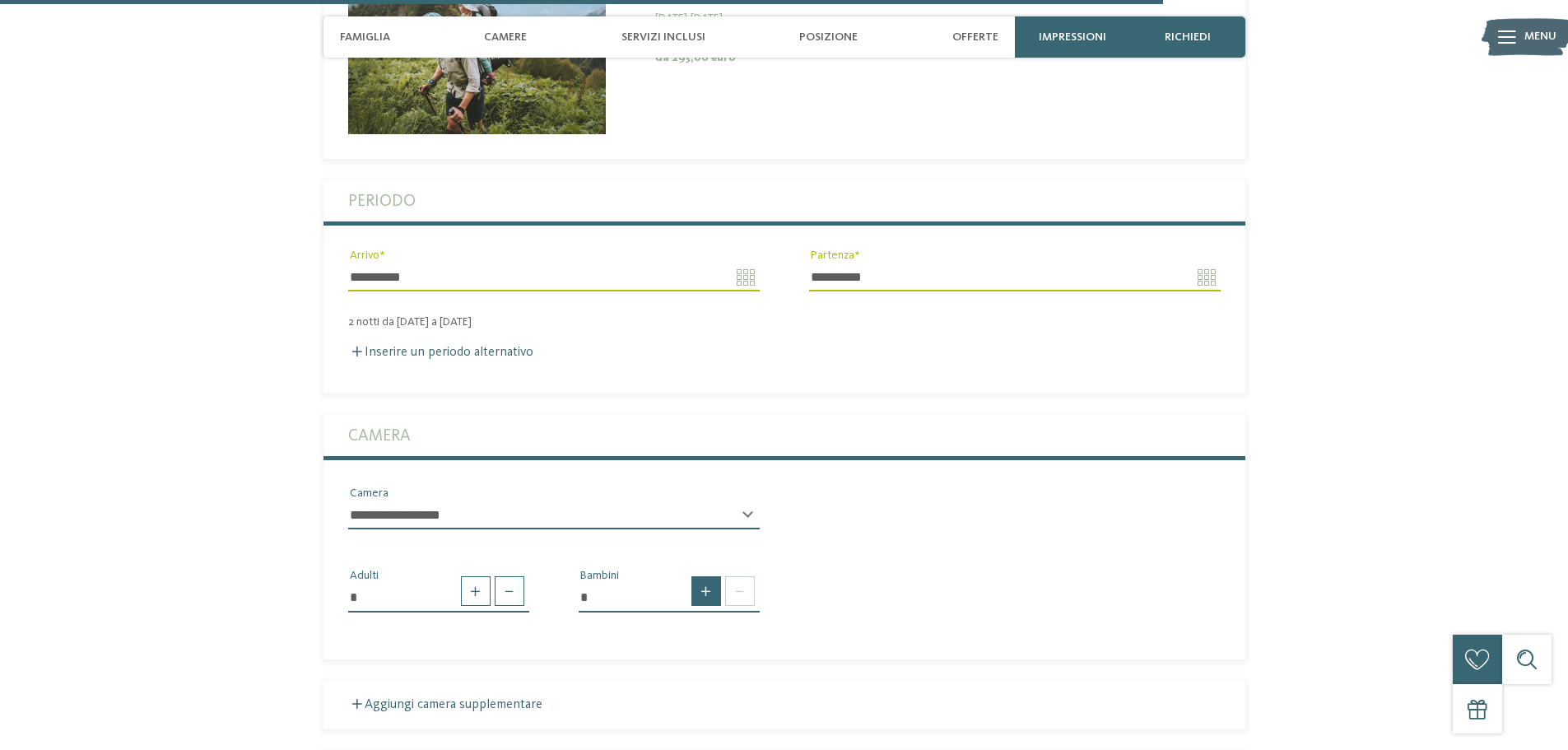
click at [709, 576] on span at bounding box center [707, 591] width 30 height 30
type input "*"
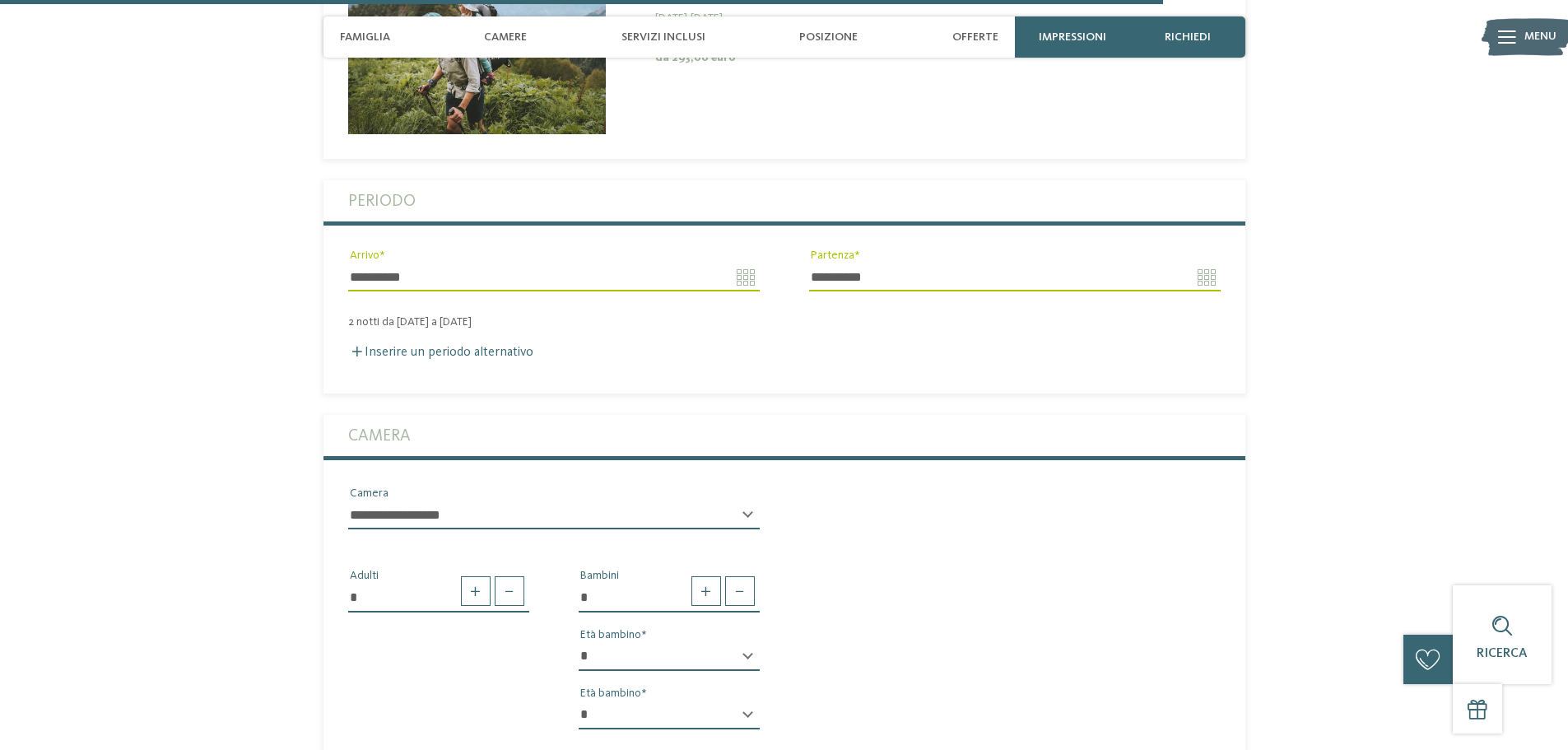
click at [746, 643] on div "* * * * * * * * * * * ** ** ** ** ** ** ** ** Età bambino" at bounding box center [668, 664] width 181 height 42
drag, startPoint x: 605, startPoint y: 609, endPoint x: 594, endPoint y: 614, distance: 12.1
click at [596, 643] on select "* * * * * * * * * * * ** ** ** ** ** ** ** **" at bounding box center [668, 657] width 181 height 28
select select "*"
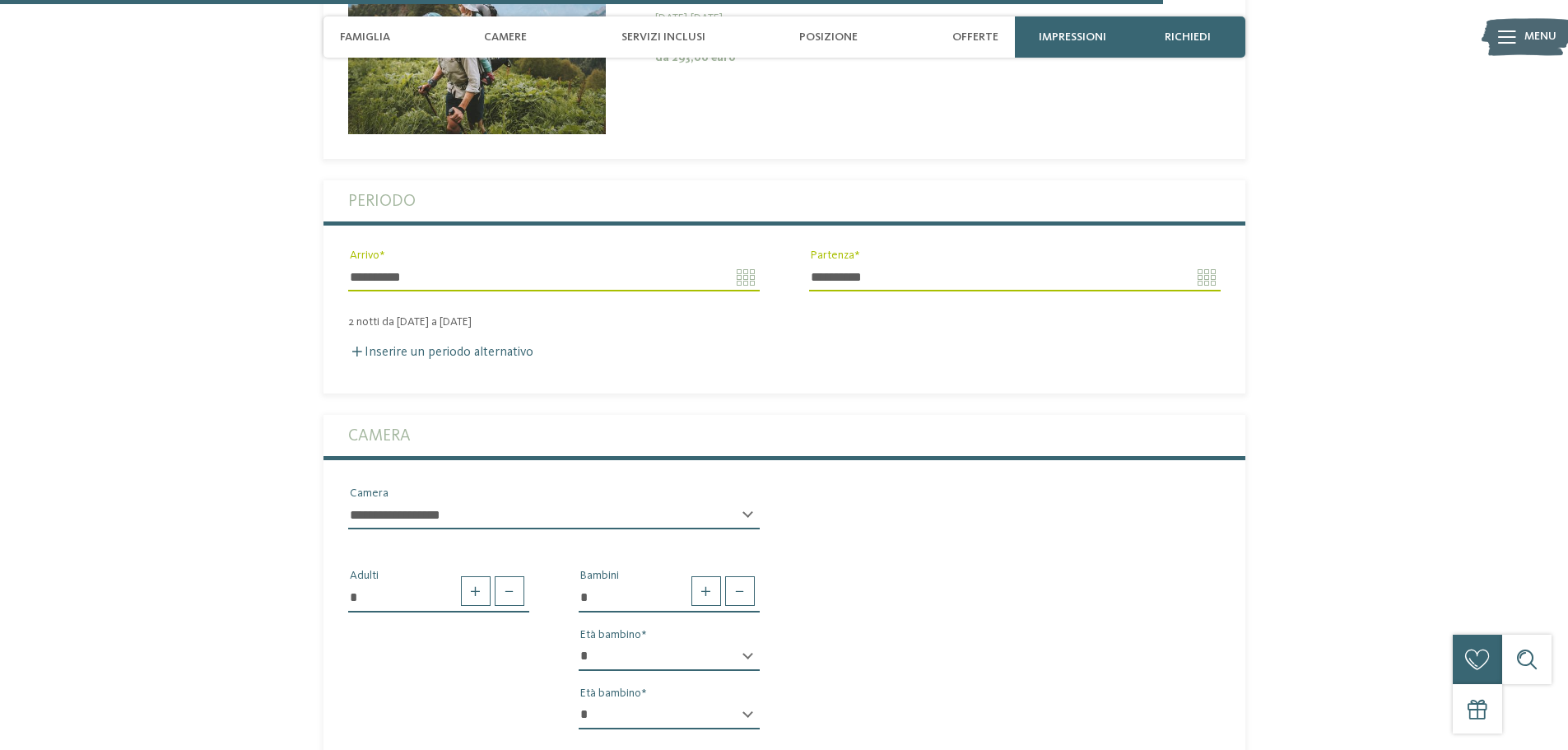
click at [579, 643] on select "* * * * * * * * * * * ** ** ** ** ** ** ** **" at bounding box center [668, 657] width 181 height 28
click at [617, 701] on select "* * * * * * * * * * * ** ** ** ** ** ** ** **" at bounding box center [668, 715] width 181 height 28
select select "*"
click at [579, 701] on select "* * * * * * * * * * * ** ** ** ** ** ** ** **" at bounding box center [668, 715] width 181 height 28
click at [931, 617] on div "* Adulti * Bambini * * * * * * * * * * * ** ** ** ** ** ** ** ** Età bambino * …" at bounding box center [784, 643] width 922 height 199
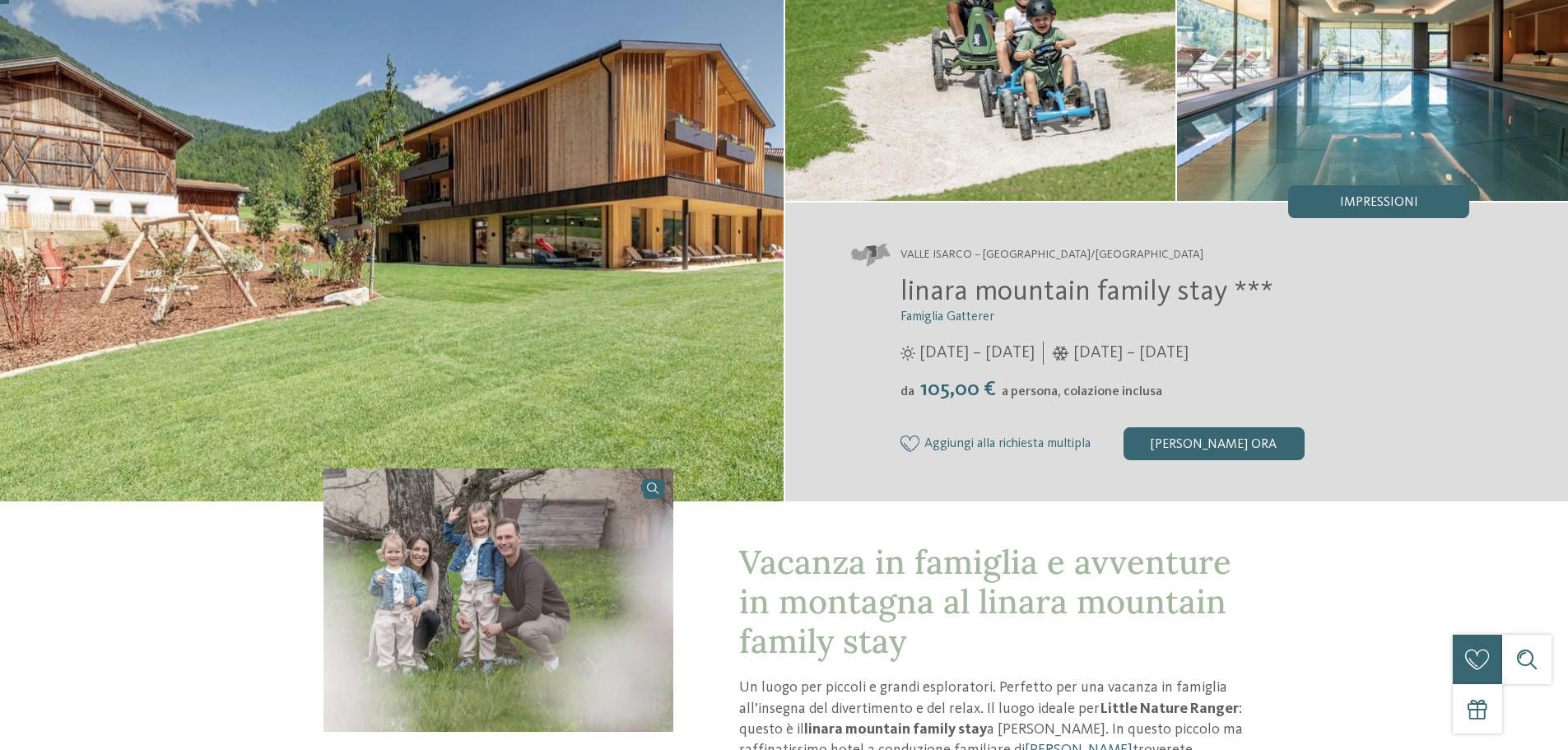
scroll to position [0, 0]
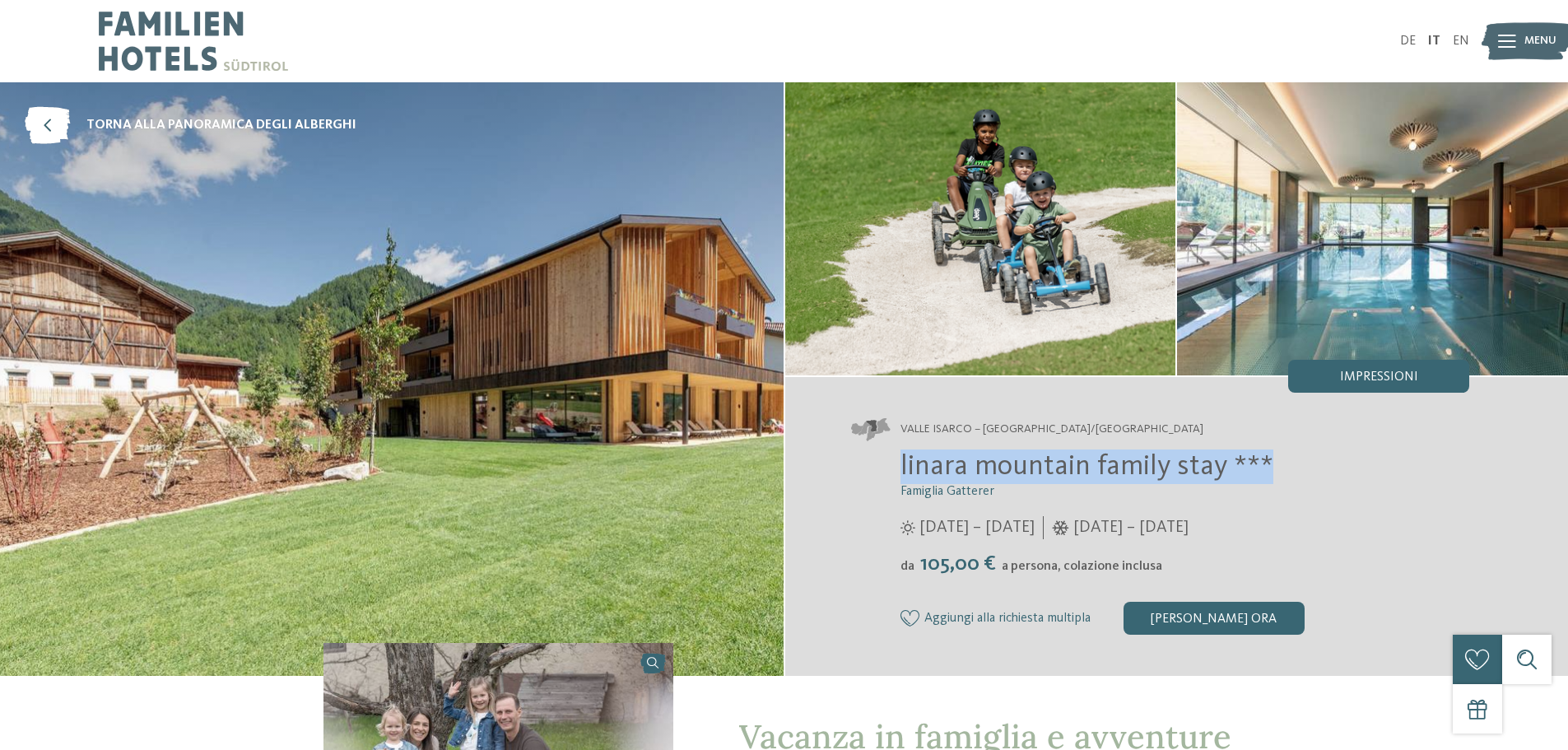
drag, startPoint x: 901, startPoint y: 465, endPoint x: 1265, endPoint y: 466, distance: 364.0
click at [1265, 466] on span "linara mountain family stay ***" at bounding box center [1087, 466] width 373 height 29
copy span "linara mountain family stay ***"
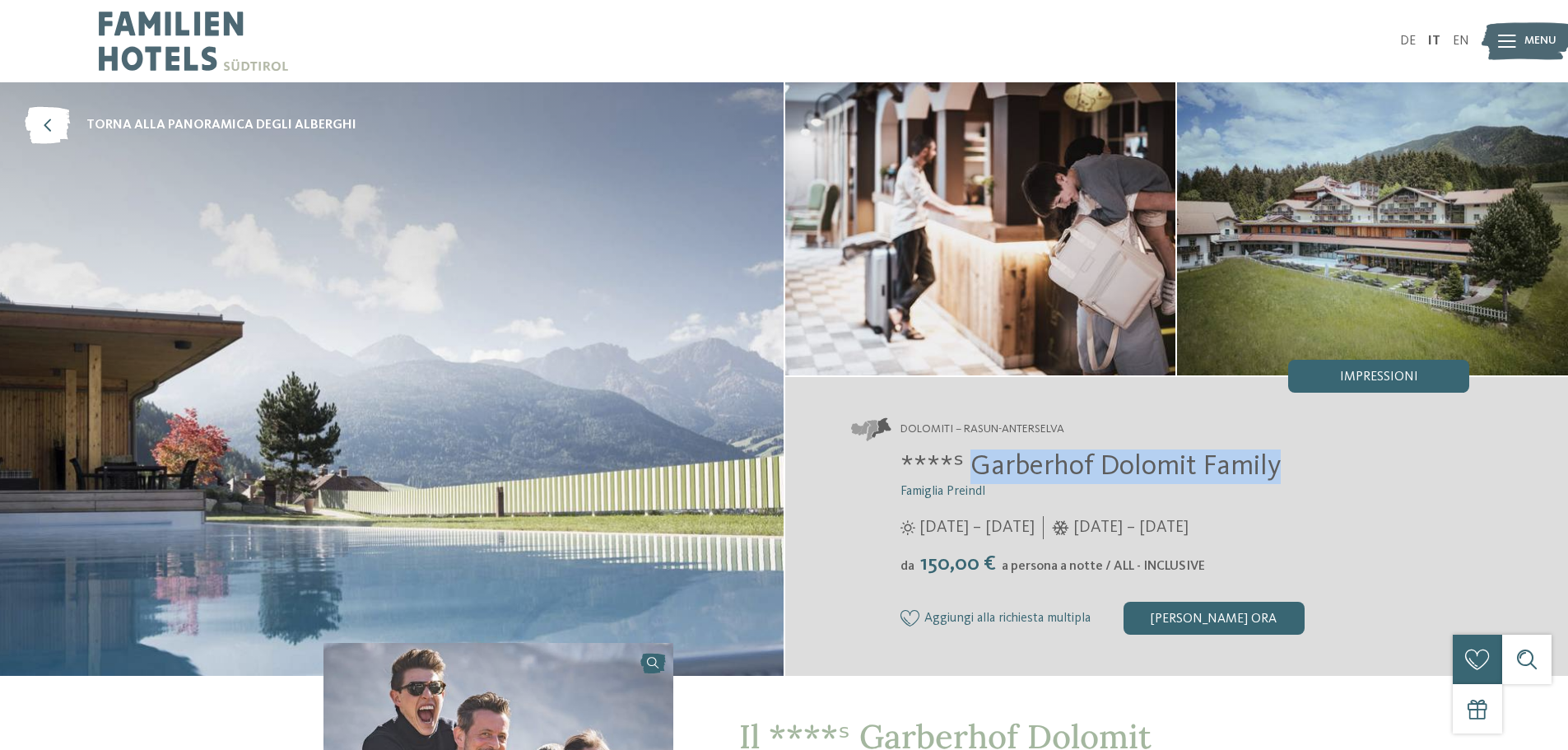
drag, startPoint x: 971, startPoint y: 464, endPoint x: 1279, endPoint y: 469, distance: 308.0
click at [1279, 469] on h2 "****ˢ Garberhof Dolomit Family" at bounding box center [1185, 466] width 569 height 35
copy span "Garberhof Dolomit Family"
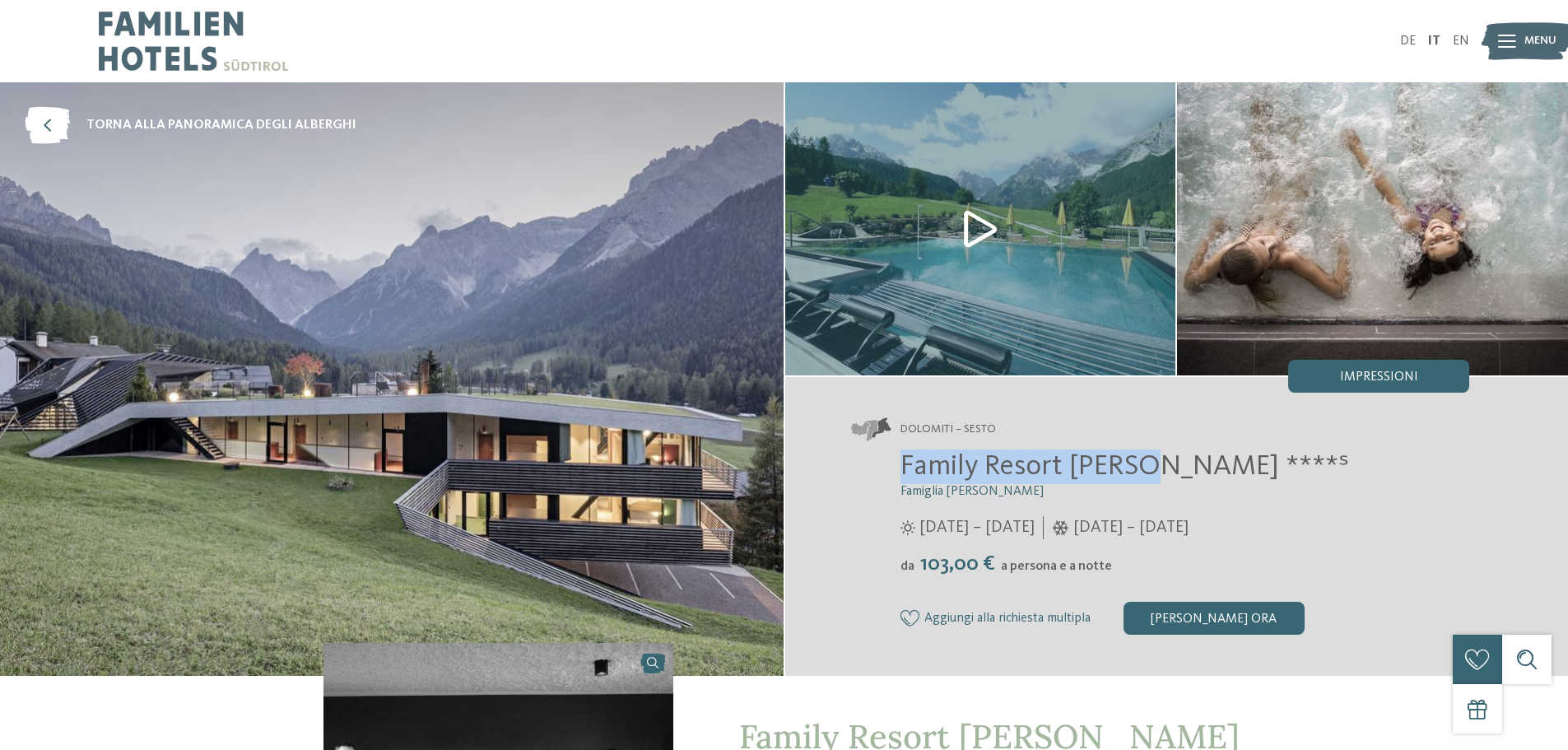
drag, startPoint x: 901, startPoint y: 460, endPoint x: 1142, endPoint y: 462, distance: 241.0
click at [1142, 462] on span "Family Resort [PERSON_NAME] ****ˢ" at bounding box center [1124, 466] width 448 height 29
copy span "Family Resort [PERSON_NAME]"
click at [977, 218] on img at bounding box center [981, 228] width 391 height 293
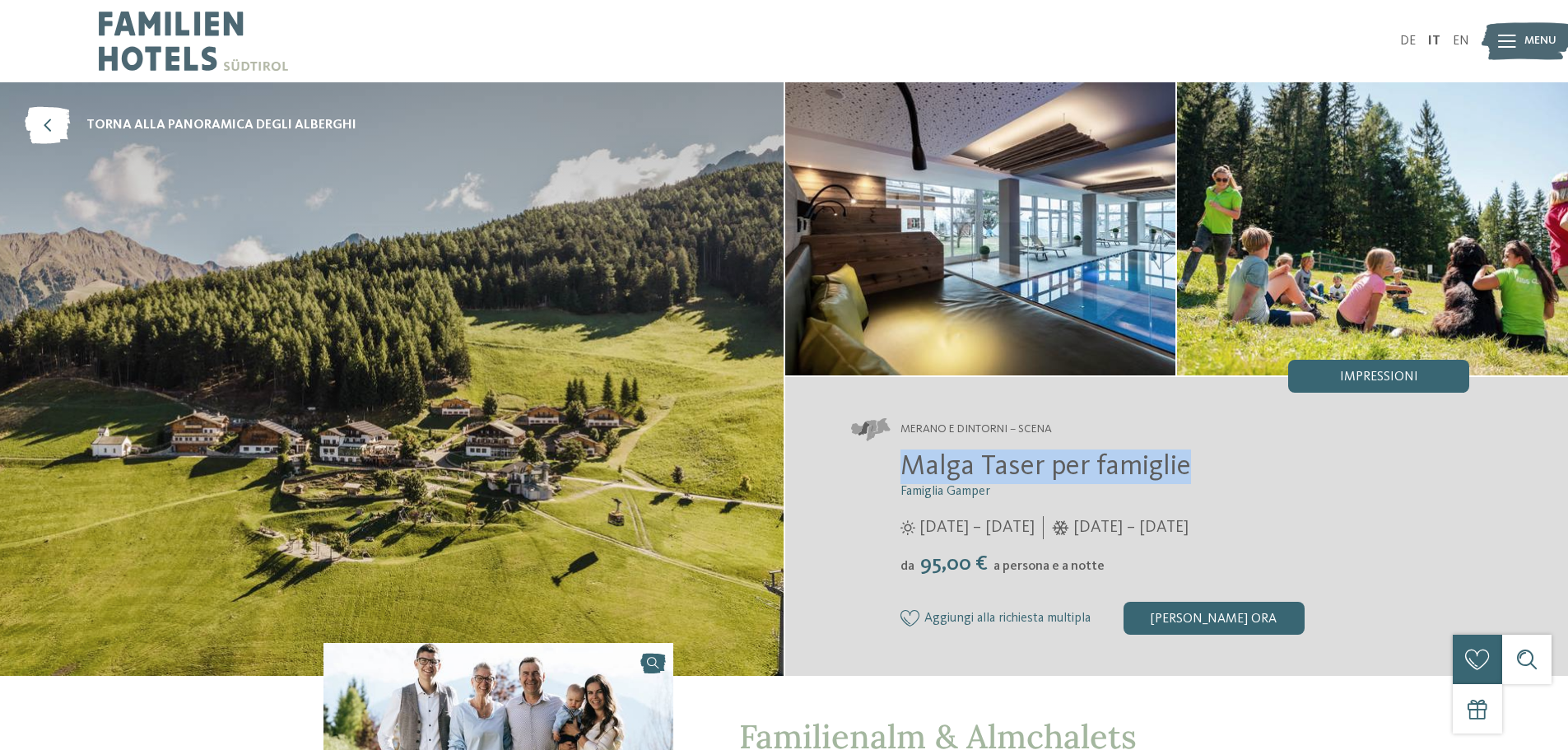
drag, startPoint x: 901, startPoint y: 467, endPoint x: 1195, endPoint y: 468, distance: 294.0
click at [1195, 468] on h2 "Malga Taser per famiglie" at bounding box center [1185, 466] width 569 height 35
copy span "Malga Taser per famiglie"
